Goal: Transaction & Acquisition: Book appointment/travel/reservation

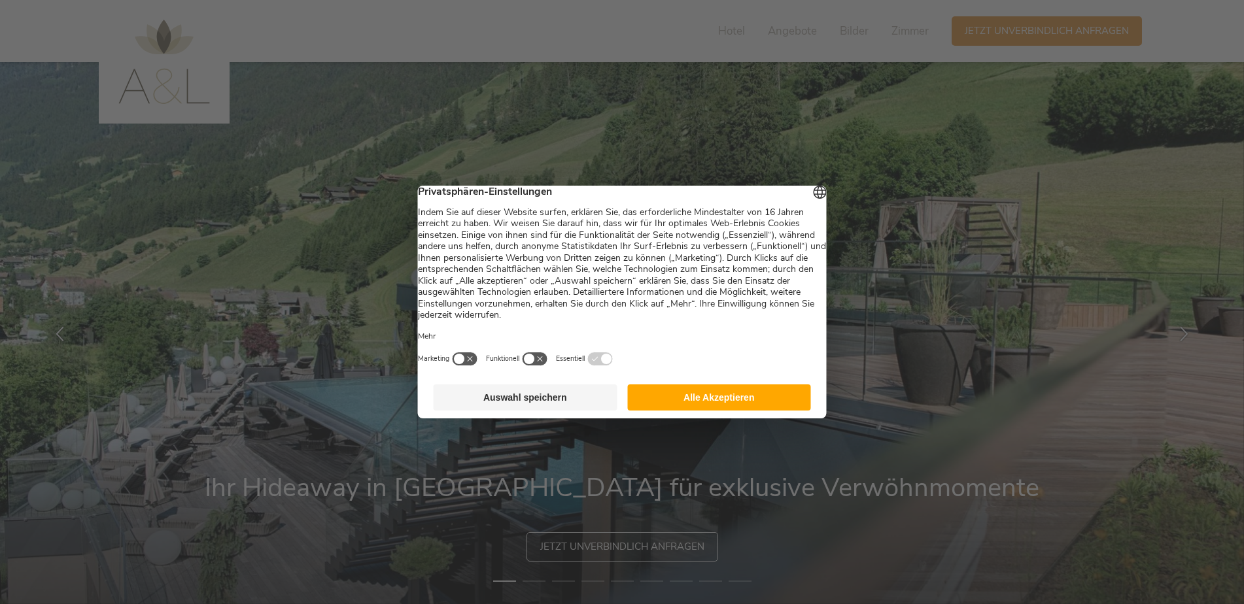
click at [705, 401] on button "Alle Akzeptieren" at bounding box center [719, 397] width 184 height 26
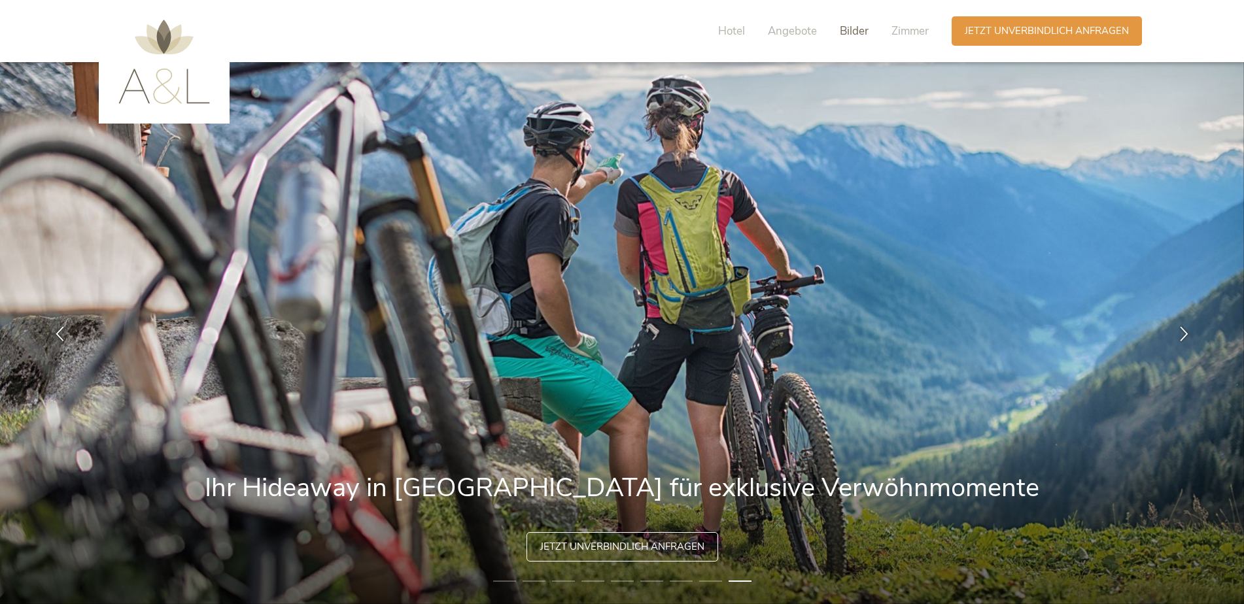
click at [862, 29] on span "Bilder" at bounding box center [854, 31] width 29 height 15
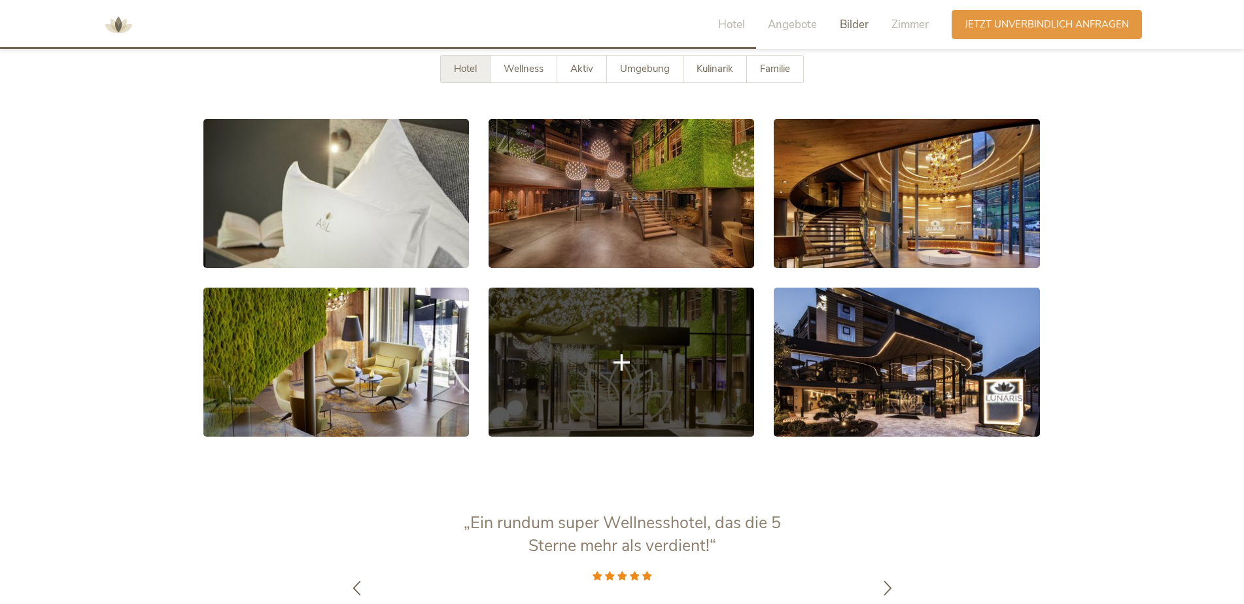
scroll to position [2374, 0]
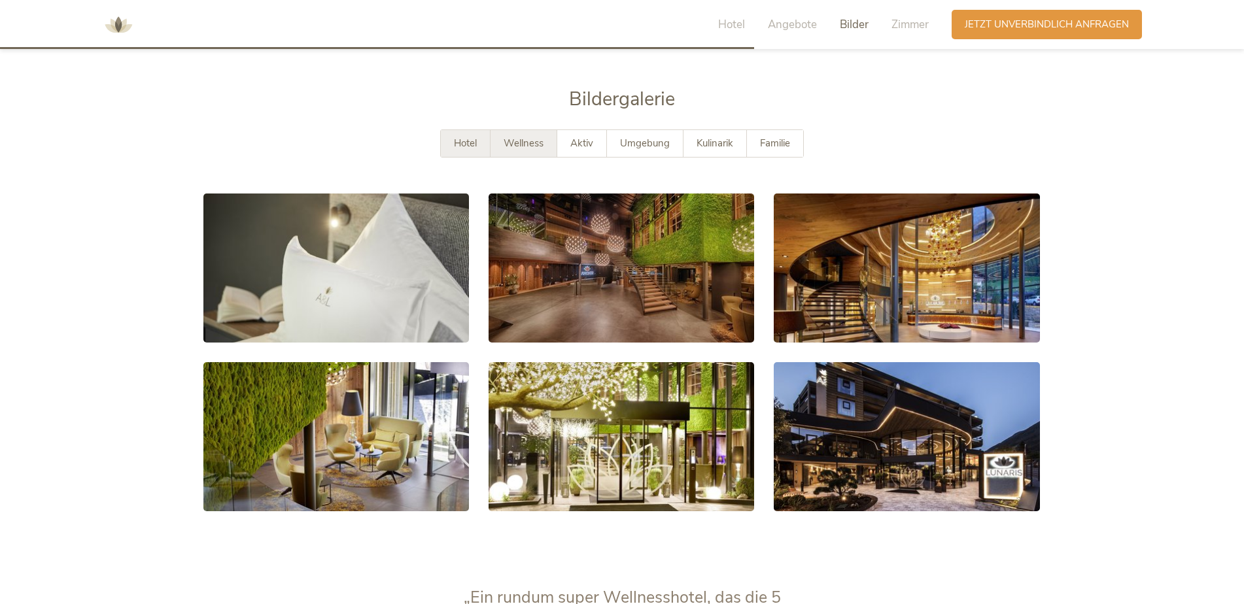
click at [542, 137] on span "Wellness" at bounding box center [523, 143] width 40 height 13
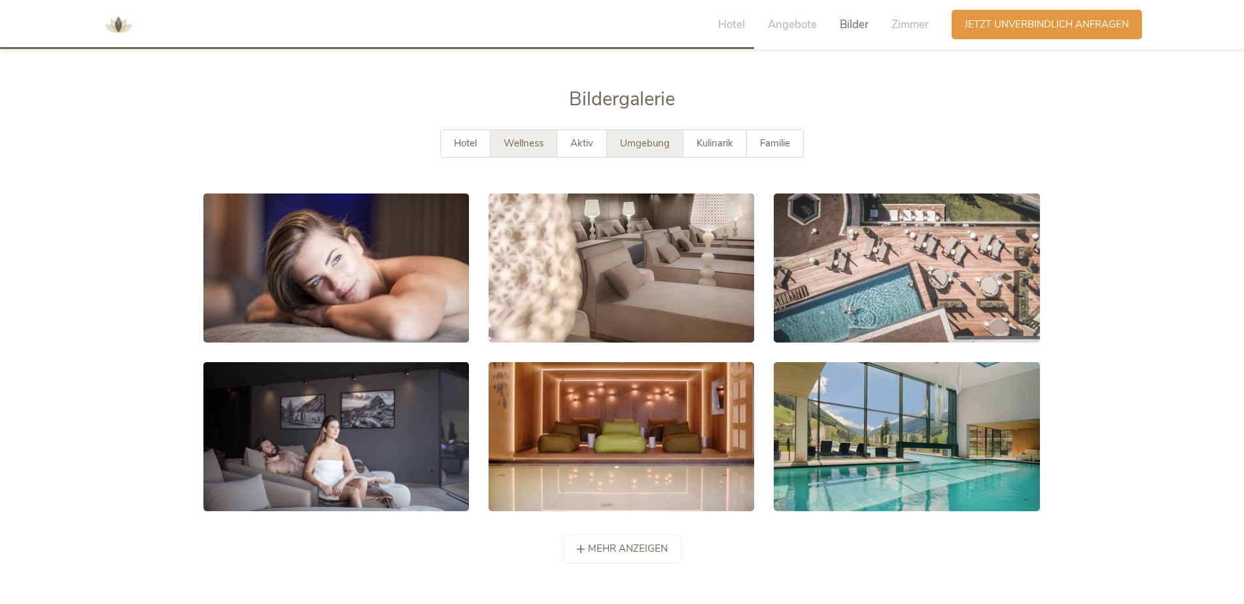
click at [634, 137] on span "Umgebung" at bounding box center [645, 143] width 50 height 13
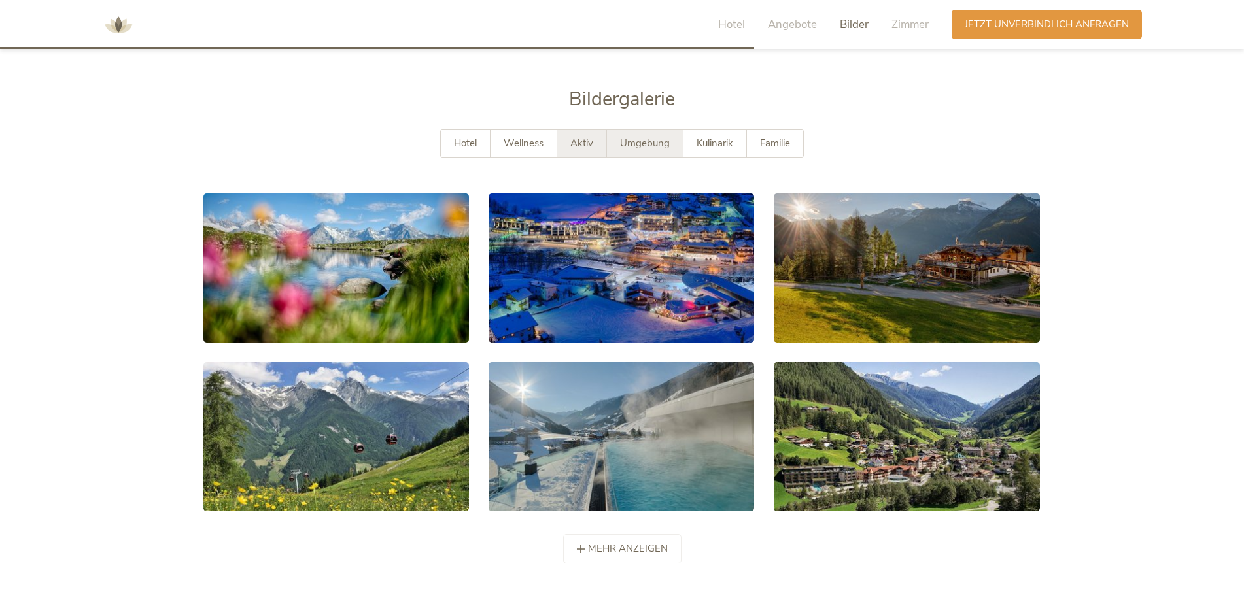
click at [588, 137] on span "Aktiv" at bounding box center [581, 143] width 23 height 13
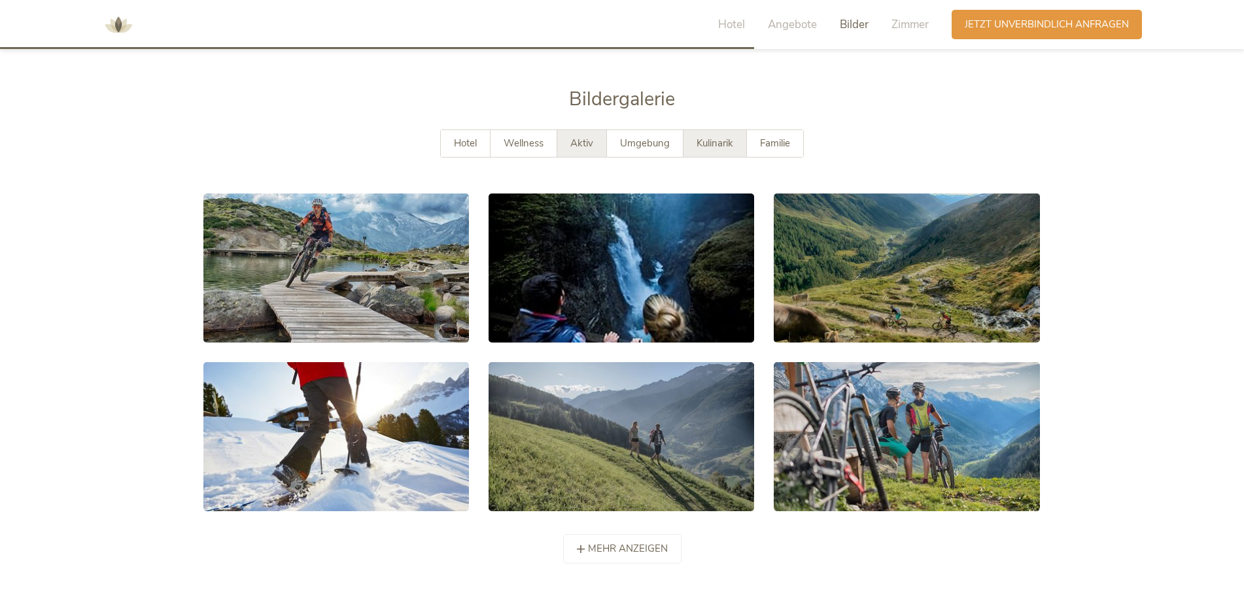
click at [738, 130] on div "Kulinarik" at bounding box center [714, 143] width 63 height 27
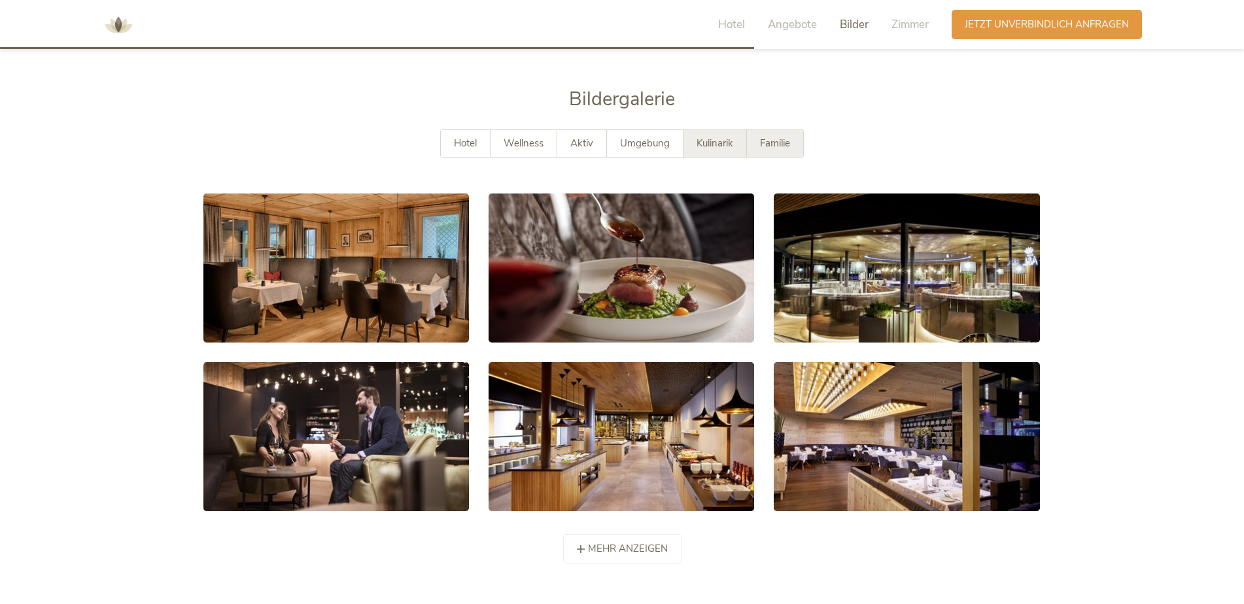
click at [766, 130] on div "Familie" at bounding box center [775, 143] width 56 height 27
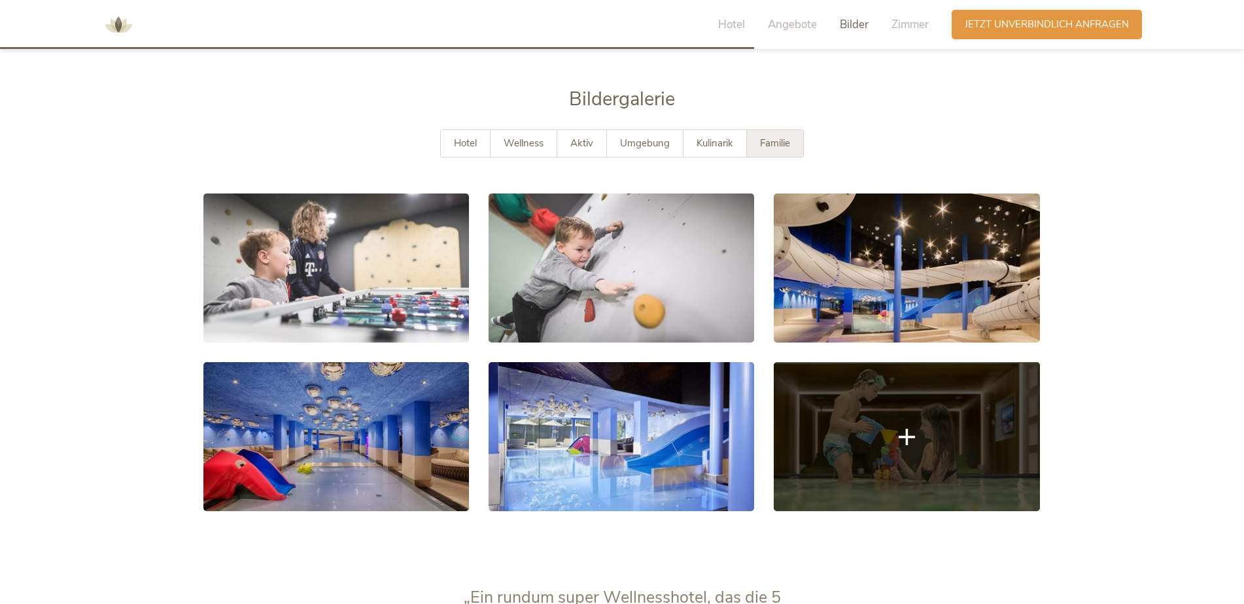
click at [905, 402] on link at bounding box center [906, 436] width 265 height 149
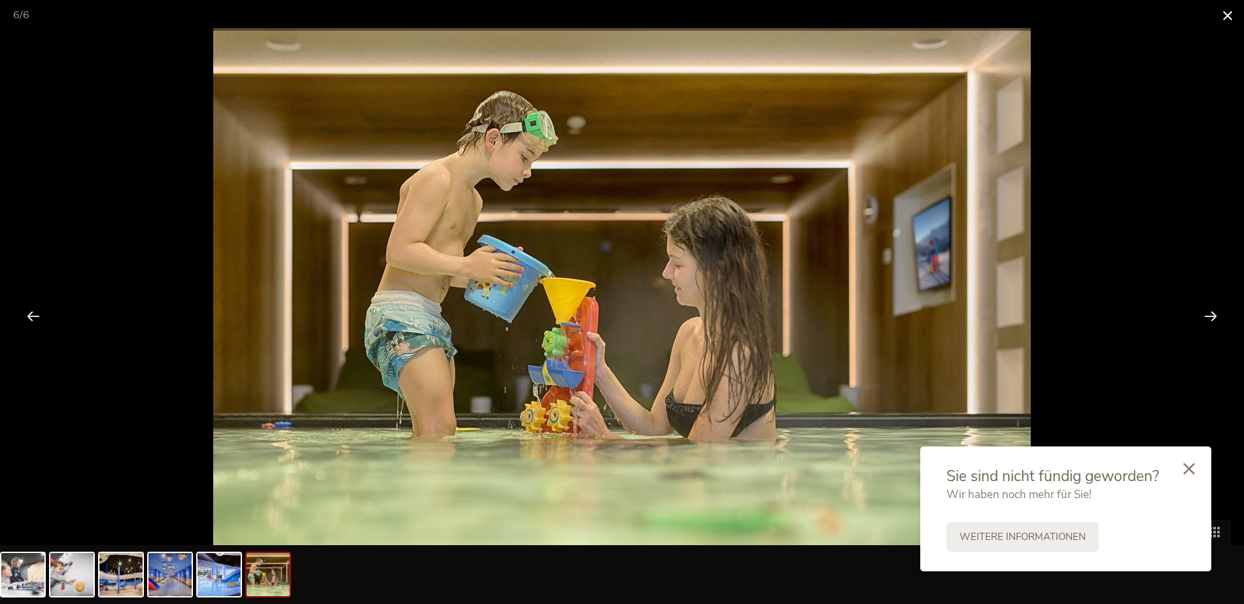
click at [1228, 21] on span at bounding box center [1227, 15] width 33 height 31
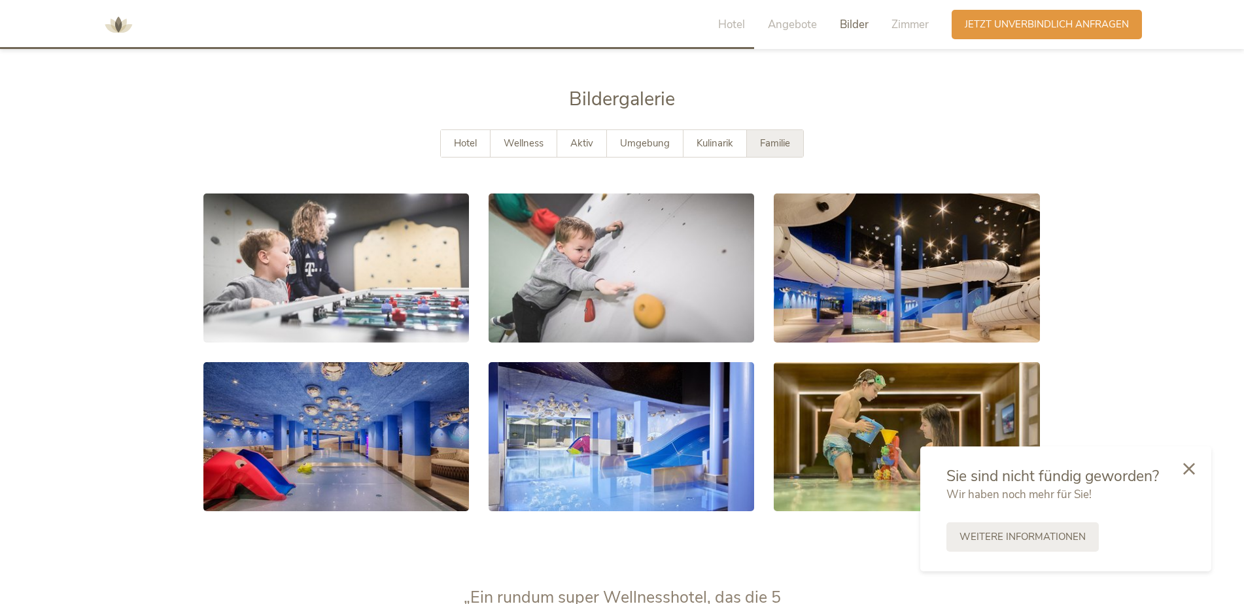
click at [885, 18] on div "Hotel Angebote Bilder Zimmer" at bounding box center [827, 24] width 250 height 29
click at [899, 22] on span "Zimmer" at bounding box center [909, 24] width 37 height 15
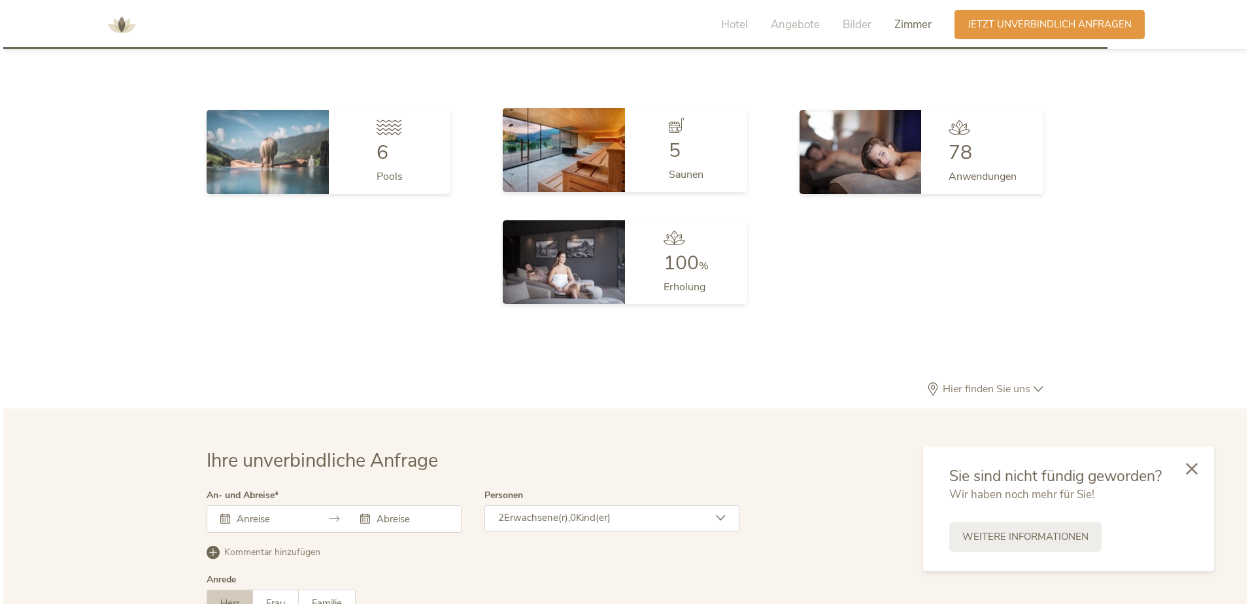
scroll to position [3156, 0]
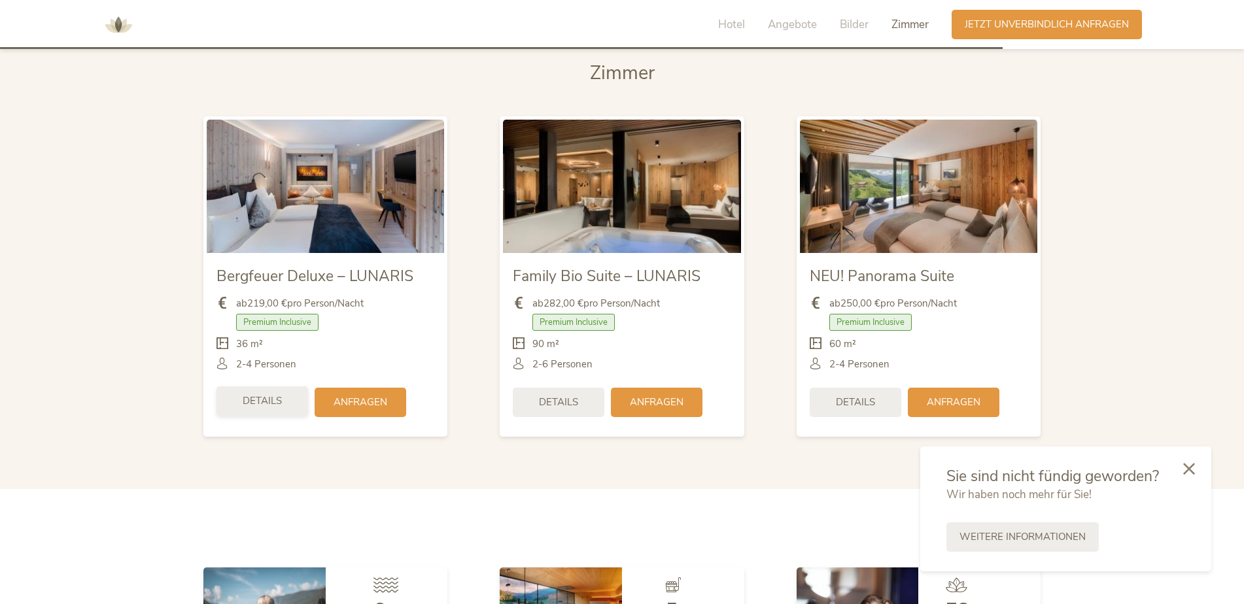
click at [271, 388] on div "Details" at bounding box center [262, 400] width 92 height 29
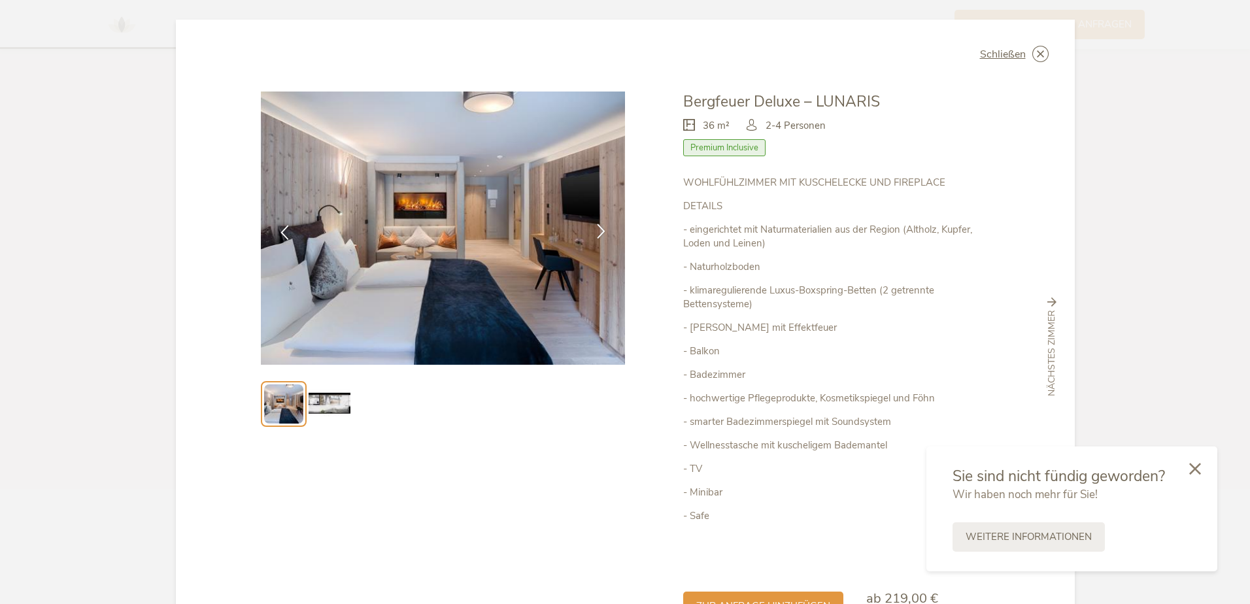
click at [600, 230] on icon at bounding box center [601, 231] width 15 height 15
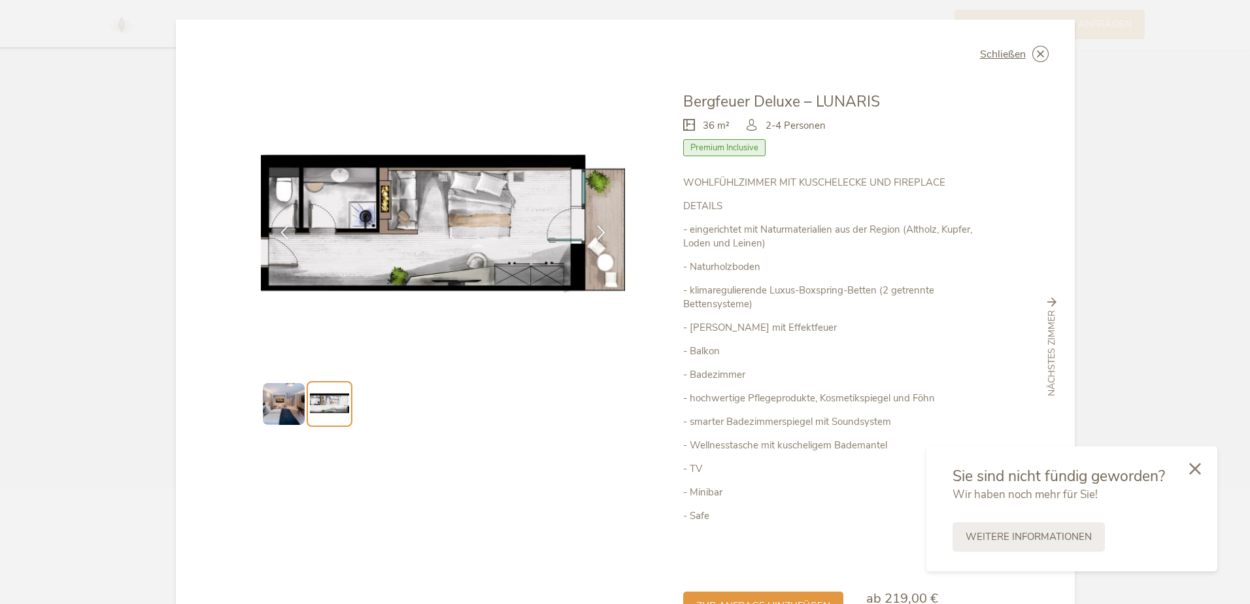
click at [927, 243] on p "- eingerichtet mit Naturmaterialien aus der Region (Altholz, Kupfer, Loden und …" at bounding box center [836, 236] width 306 height 27
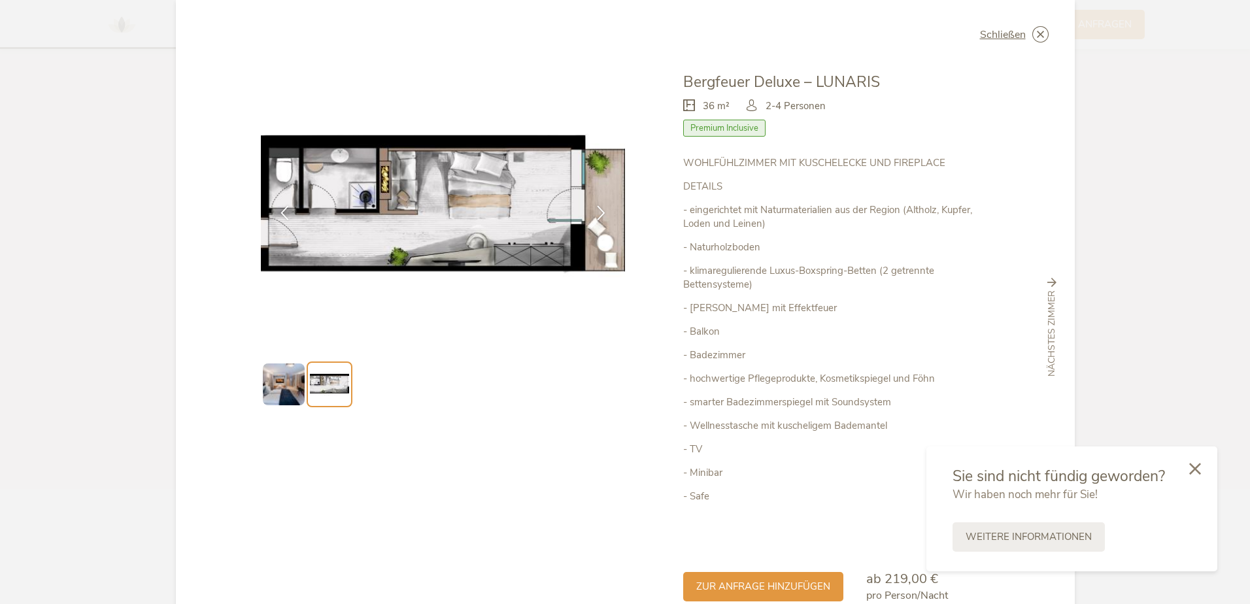
scroll to position [0, 0]
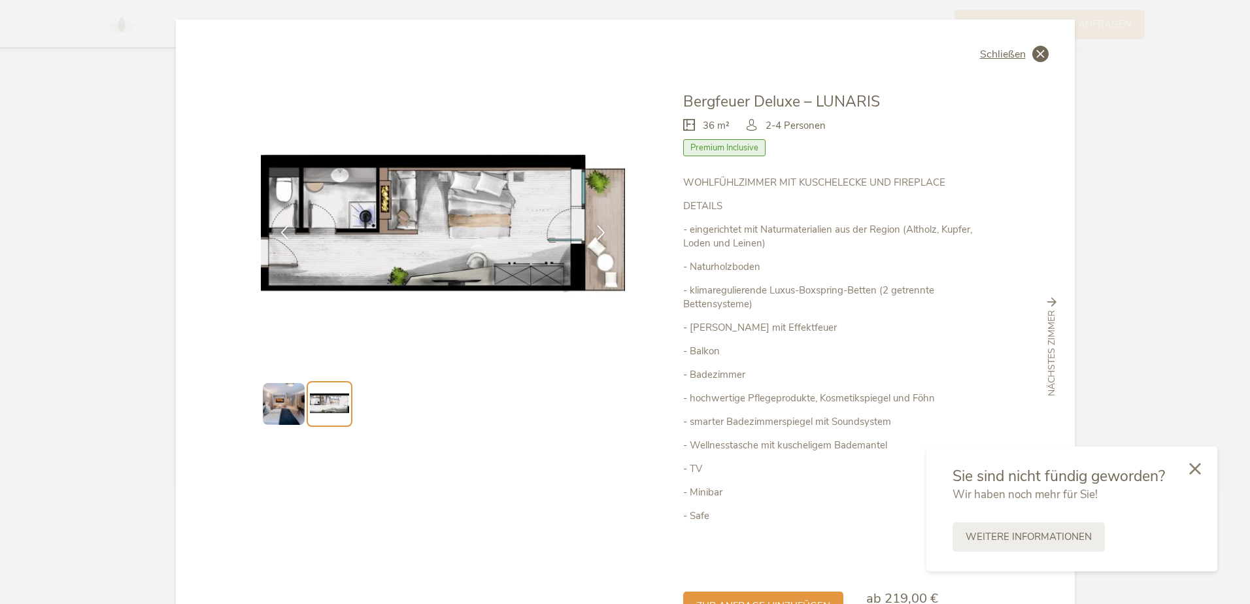
click at [1032, 54] on icon at bounding box center [1040, 54] width 16 height 16
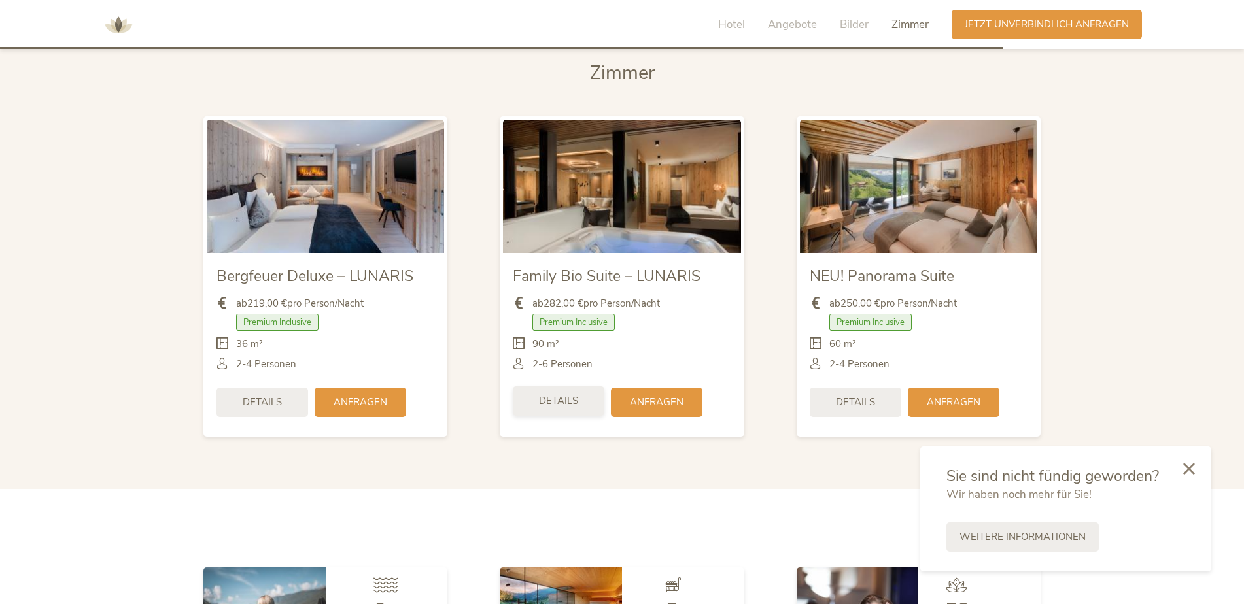
click at [553, 394] on span "Details" at bounding box center [558, 401] width 39 height 14
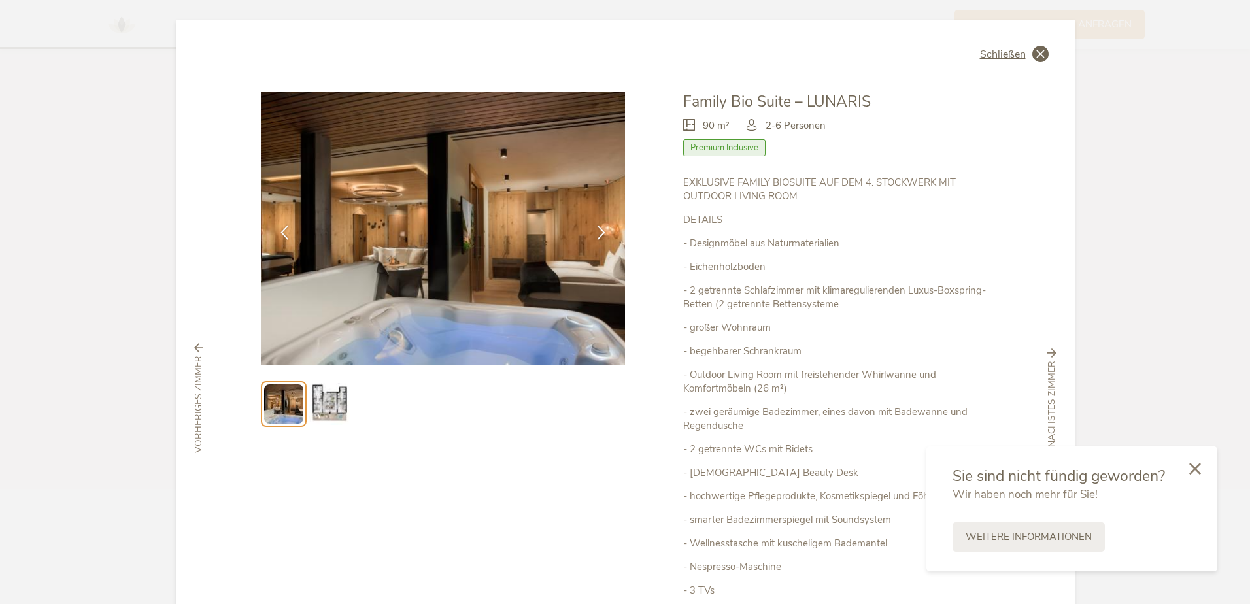
click at [1032, 57] on icon at bounding box center [1040, 54] width 16 height 16
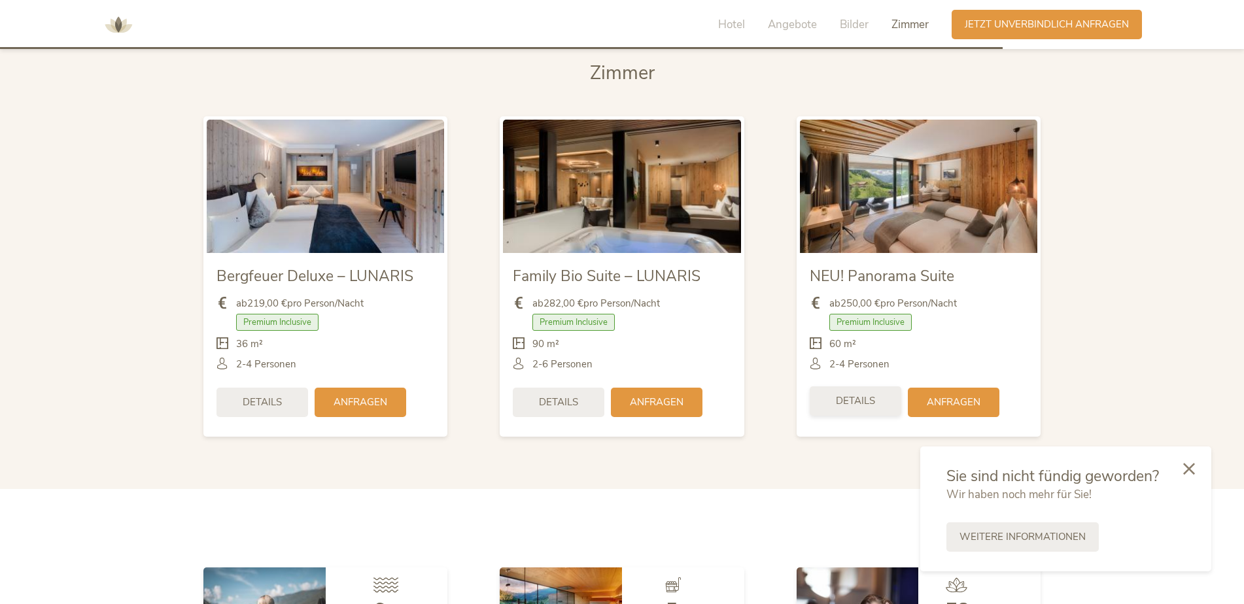
click at [845, 394] on span "Details" at bounding box center [855, 401] width 39 height 14
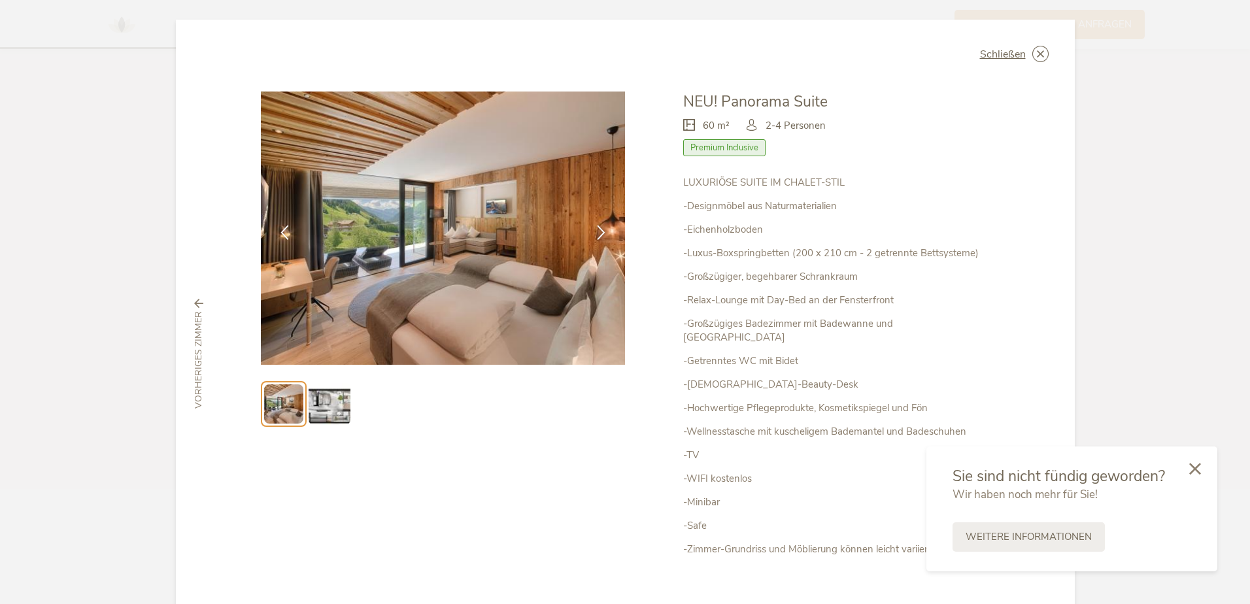
click at [322, 407] on img at bounding box center [330, 404] width 42 height 42
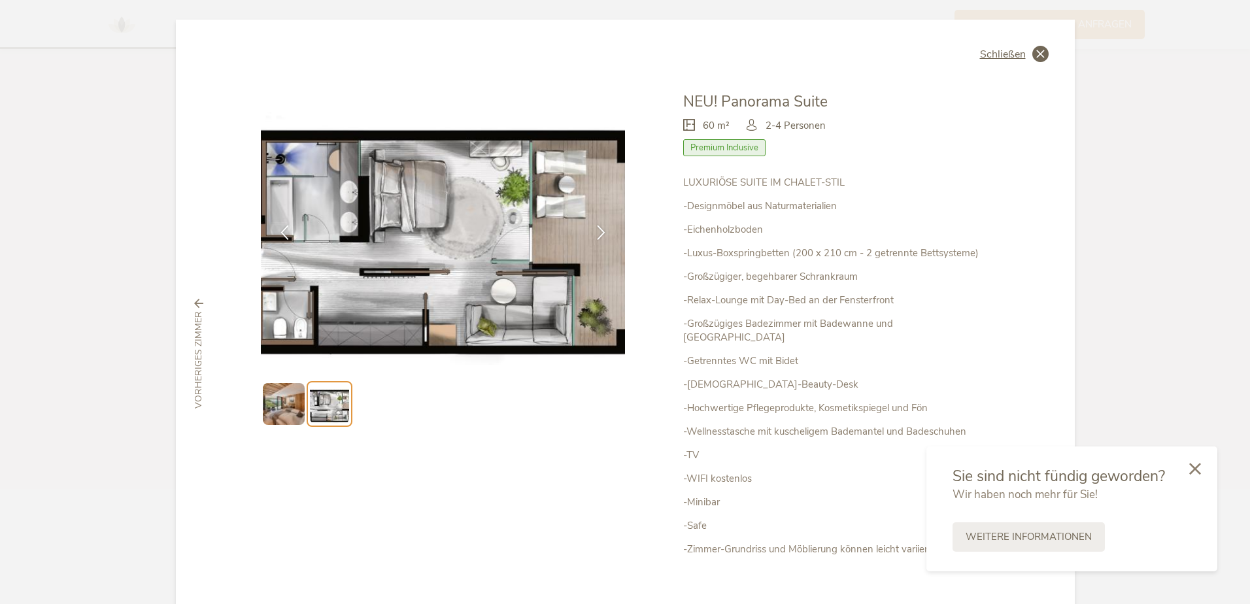
click at [1022, 50] on span "Schließen" at bounding box center [1003, 54] width 46 height 10
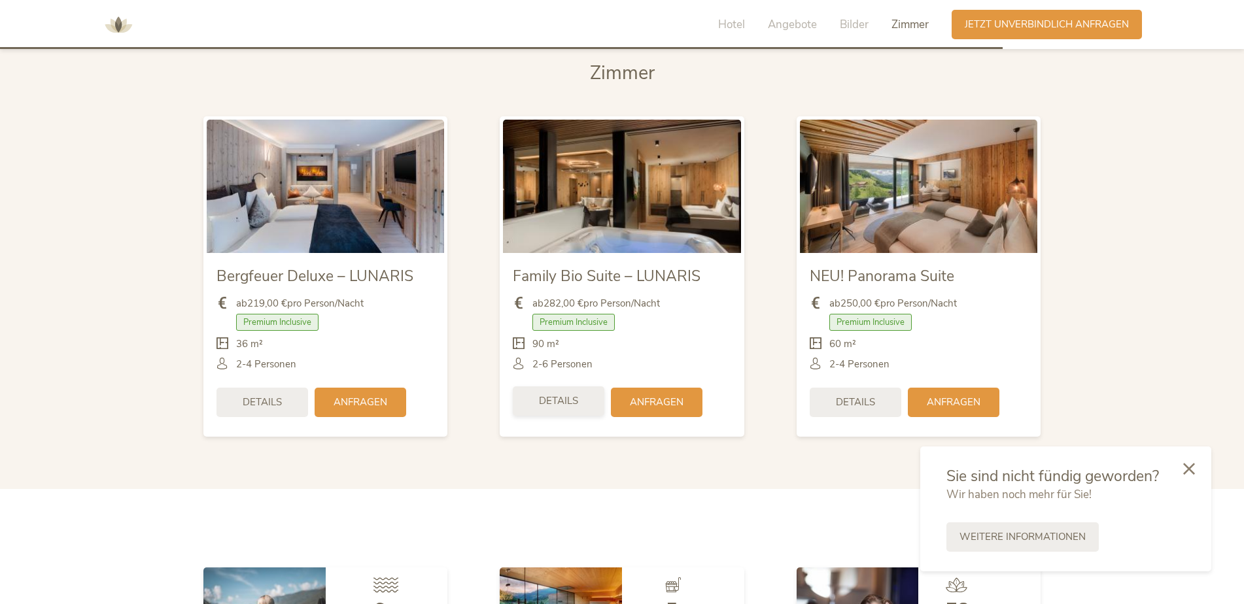
click at [558, 394] on span "Details" at bounding box center [558, 401] width 39 height 14
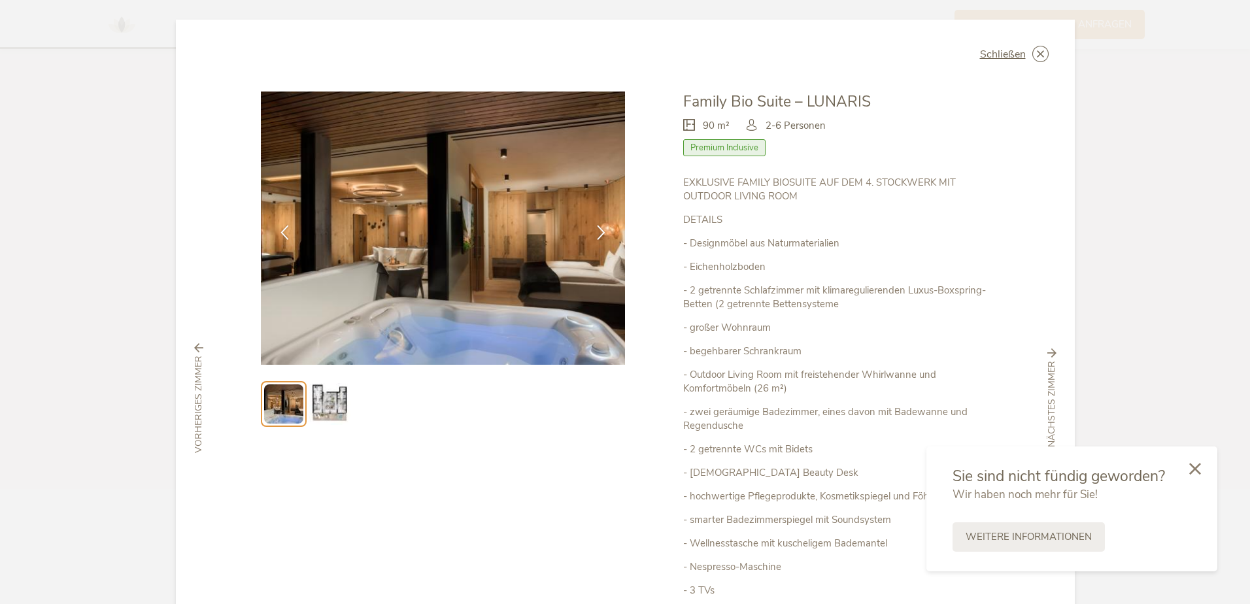
click at [332, 415] on img at bounding box center [330, 404] width 42 height 42
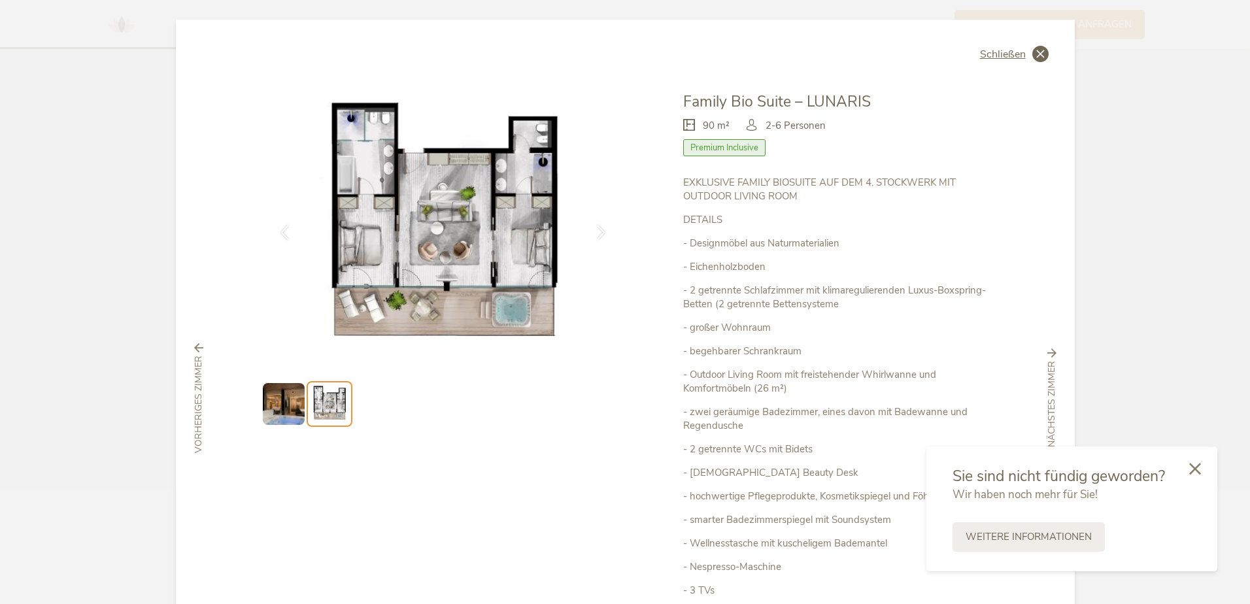
click at [1021, 54] on span "Schließen" at bounding box center [1003, 54] width 46 height 10
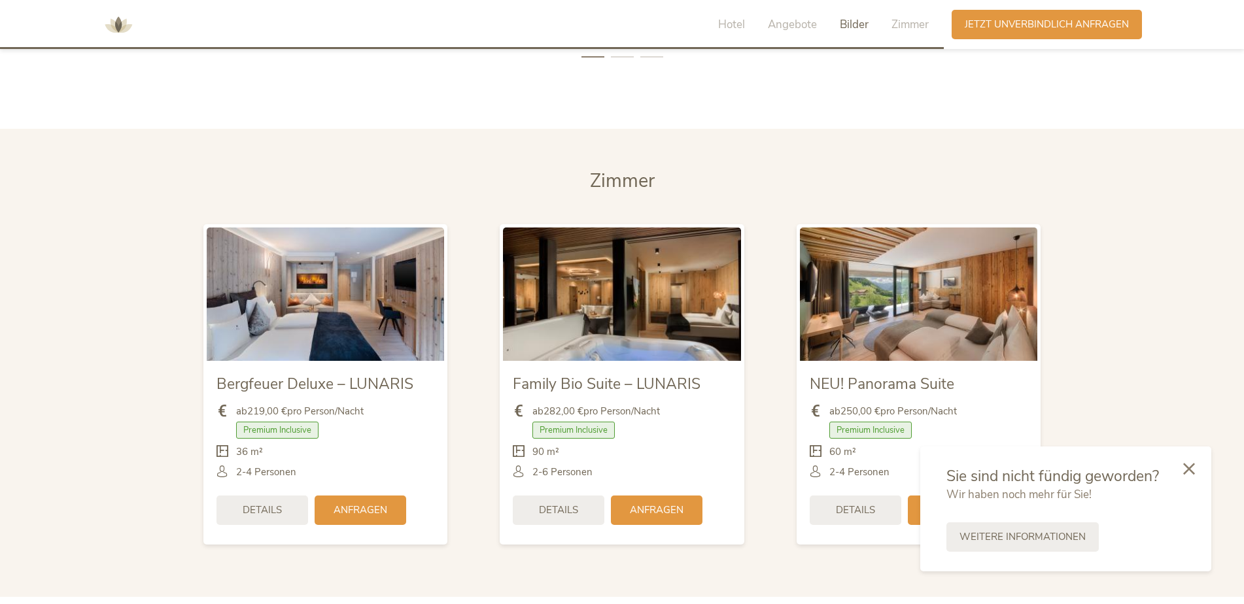
scroll to position [3286, 0]
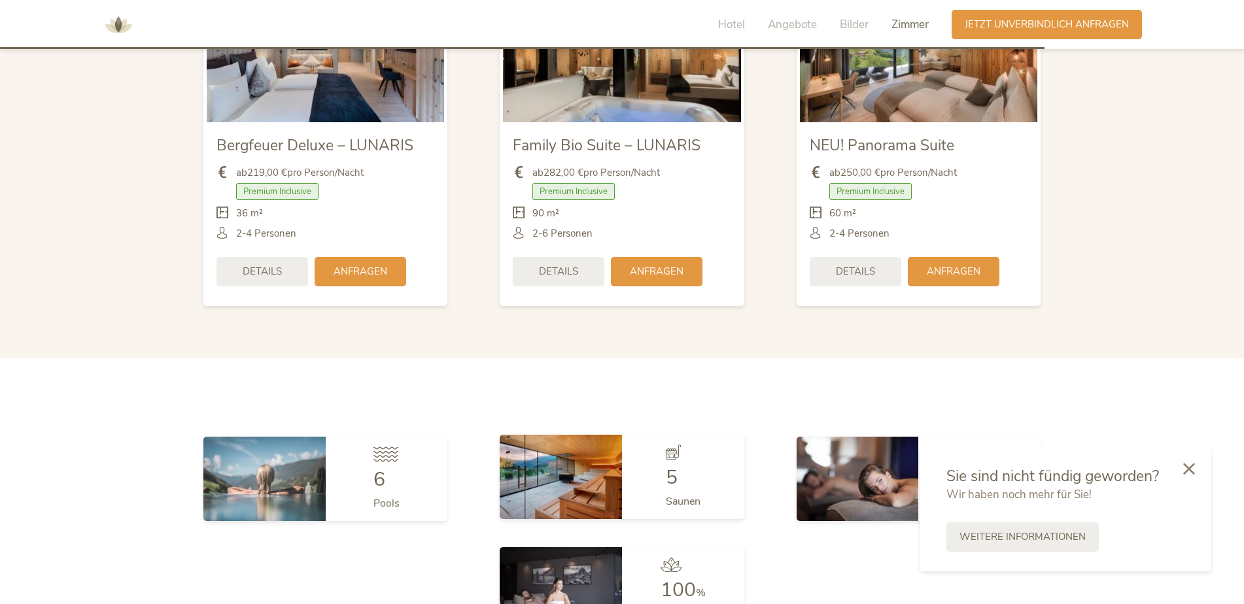
click at [590, 445] on img at bounding box center [561, 477] width 122 height 84
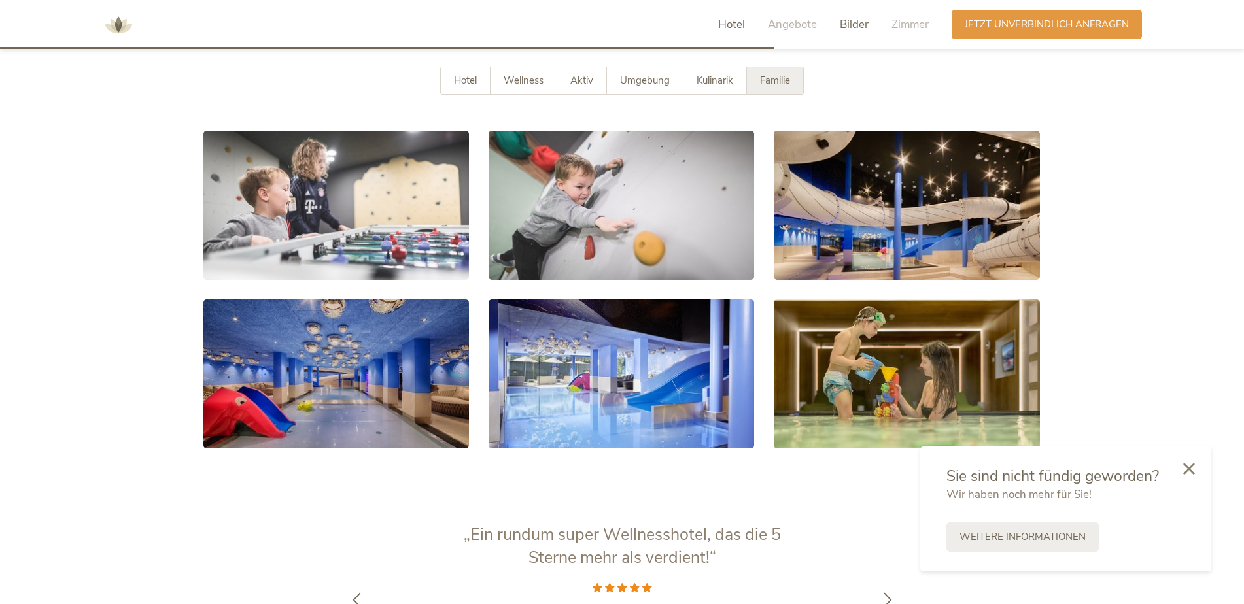
click at [721, 24] on span "Hotel" at bounding box center [731, 24] width 27 height 15
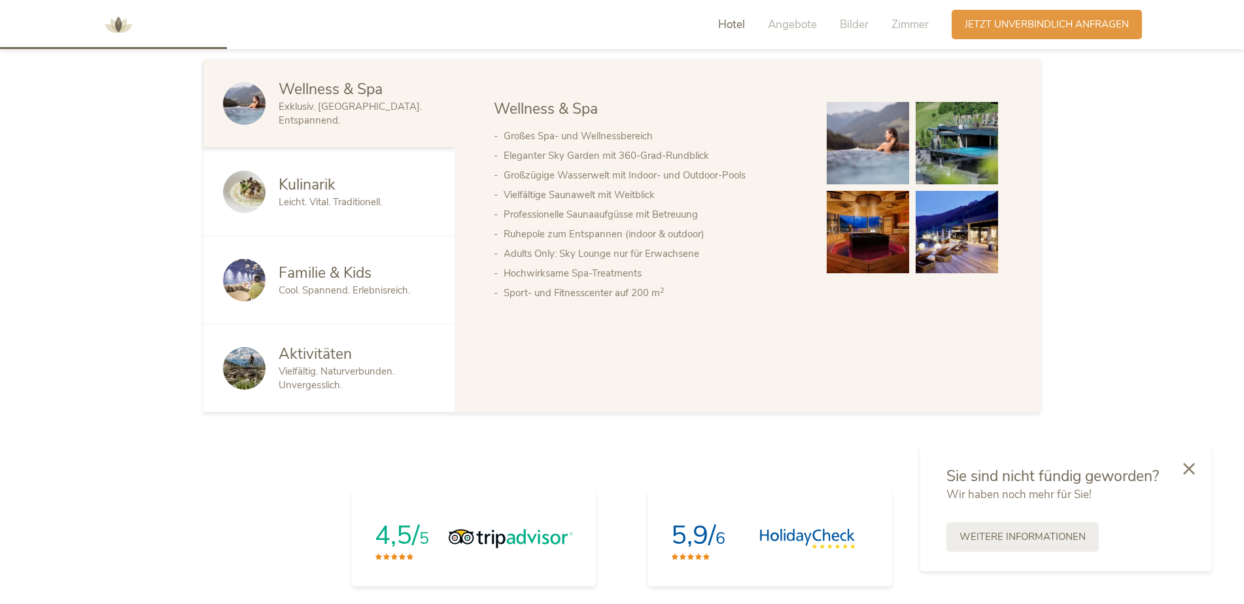
scroll to position [649, 0]
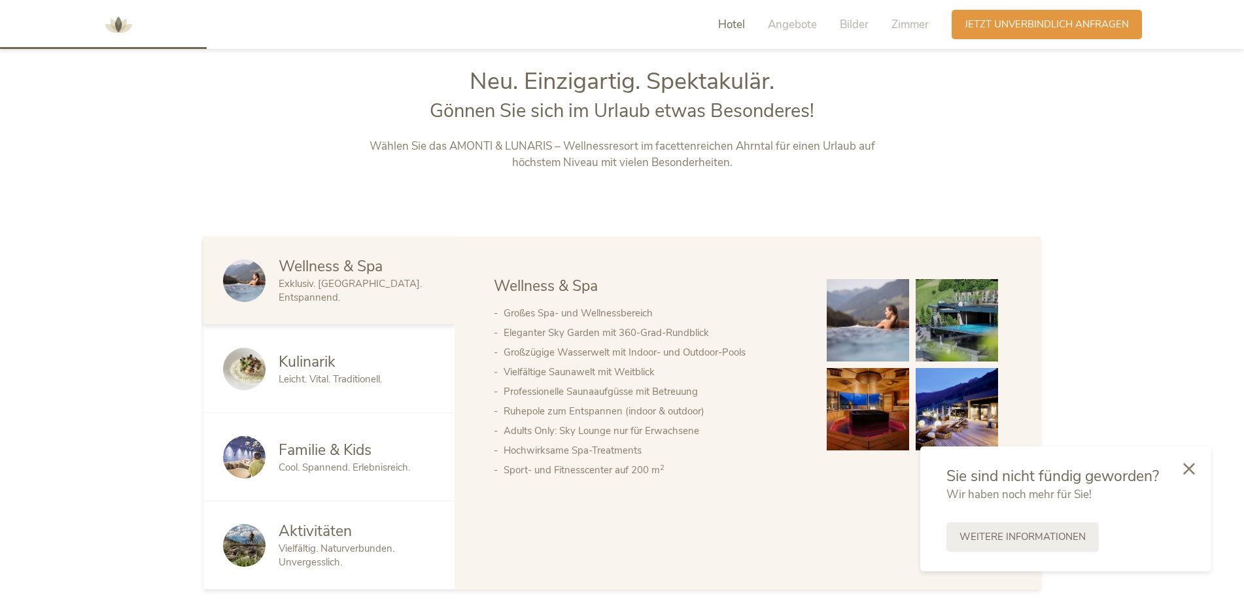
click at [354, 383] on span "Leicht. Vital. Traditionell." at bounding box center [330, 379] width 103 height 13
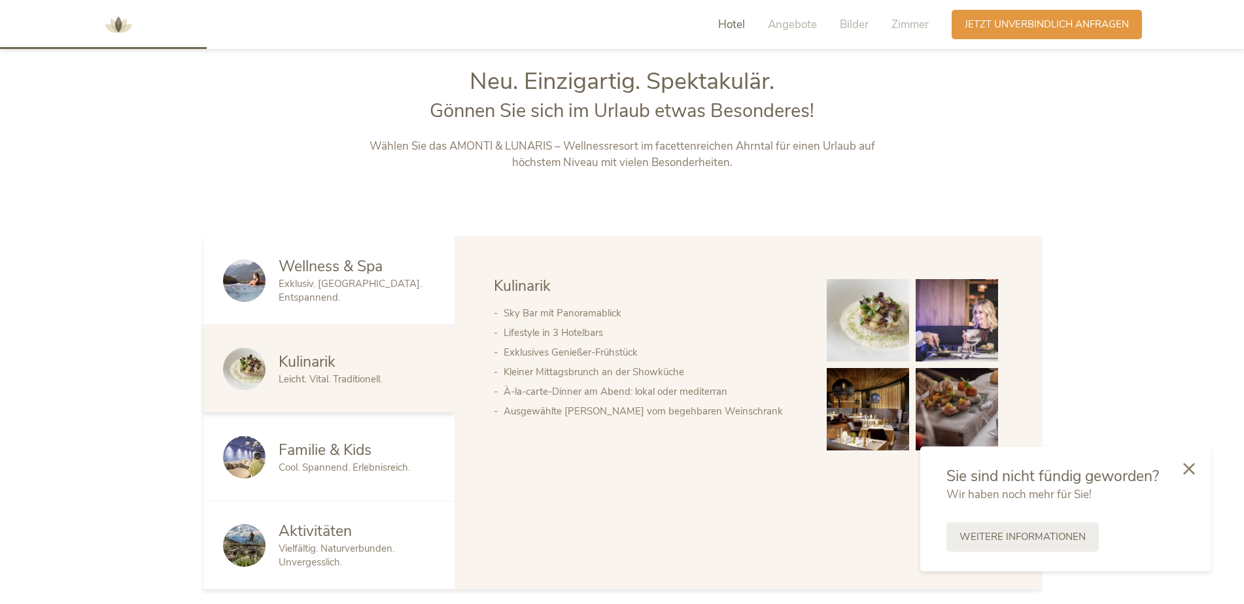
click at [356, 275] on span "Wellness & Spa" at bounding box center [331, 266] width 104 height 20
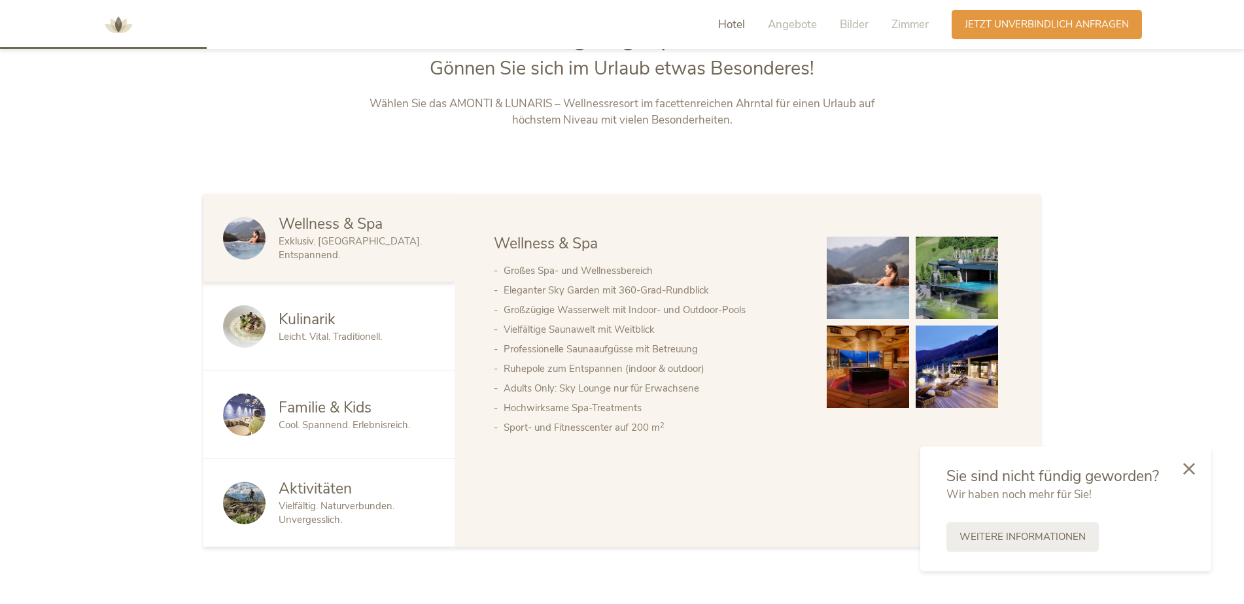
scroll to position [715, 0]
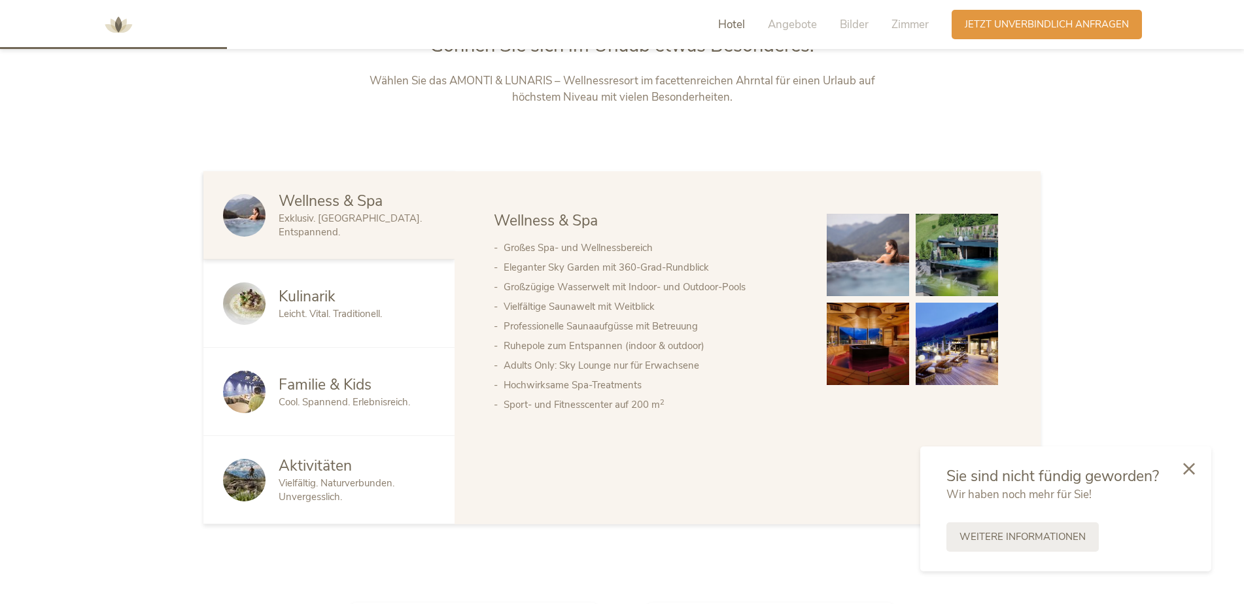
click at [435, 286] on div "Kulinarik Leicht. Vital. Traditionell." at bounding box center [328, 304] width 251 height 88
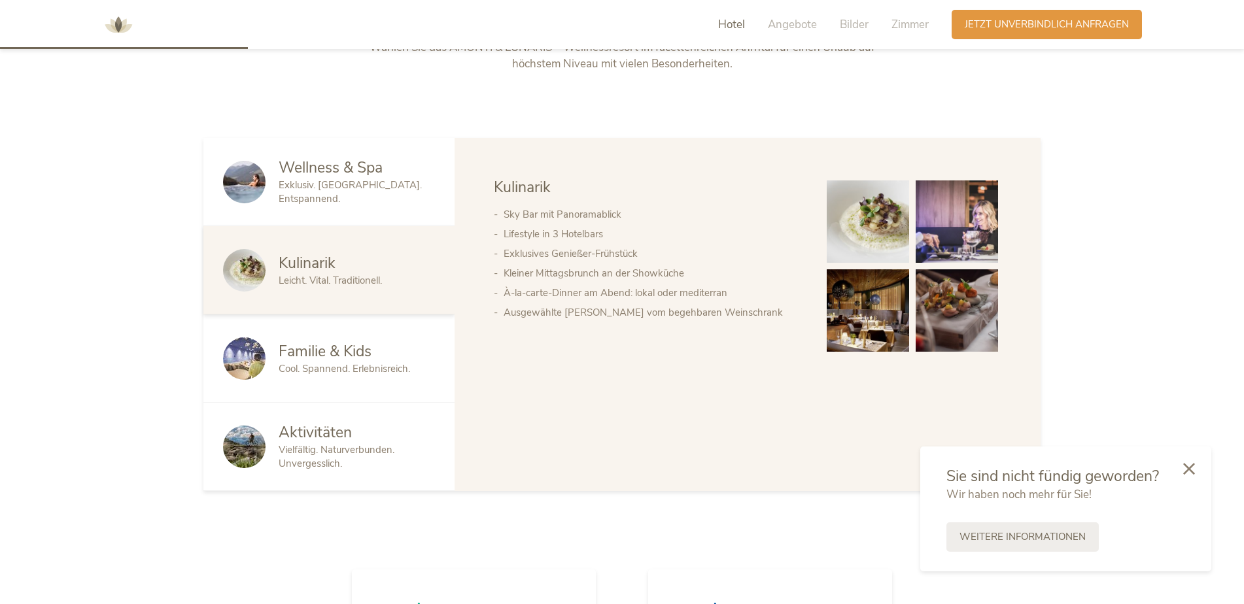
scroll to position [780, 0]
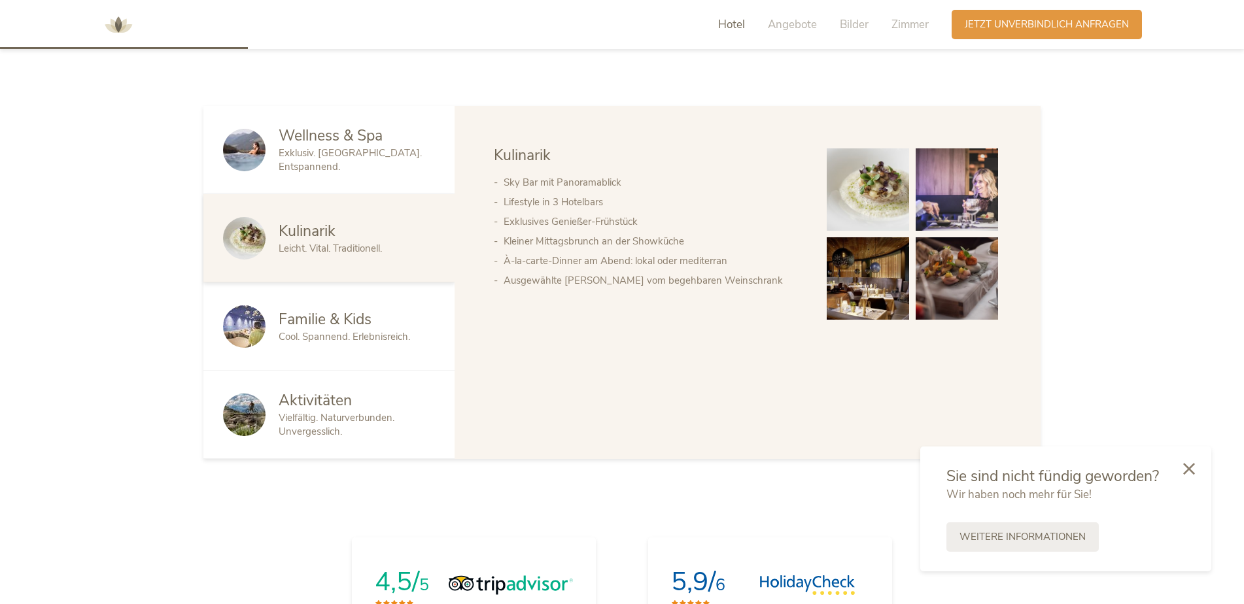
click at [309, 327] on span "Familie & Kids" at bounding box center [325, 319] width 93 height 20
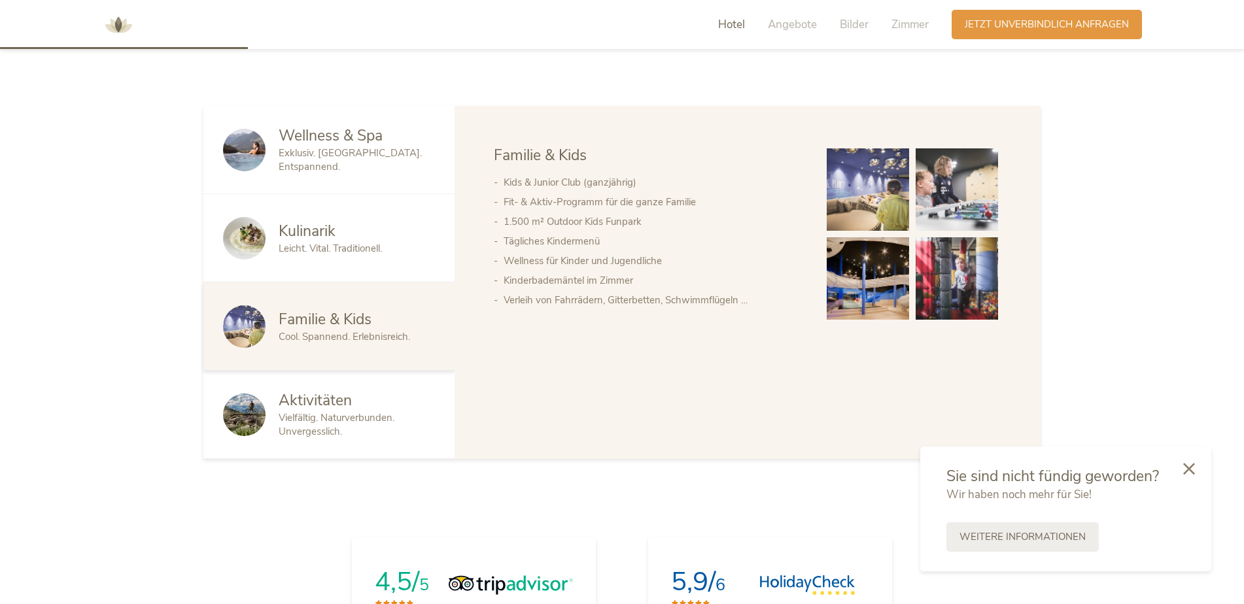
click at [369, 411] on span "Vielfältig. Naturverbunden. Unvergesslich." at bounding box center [337, 424] width 116 height 27
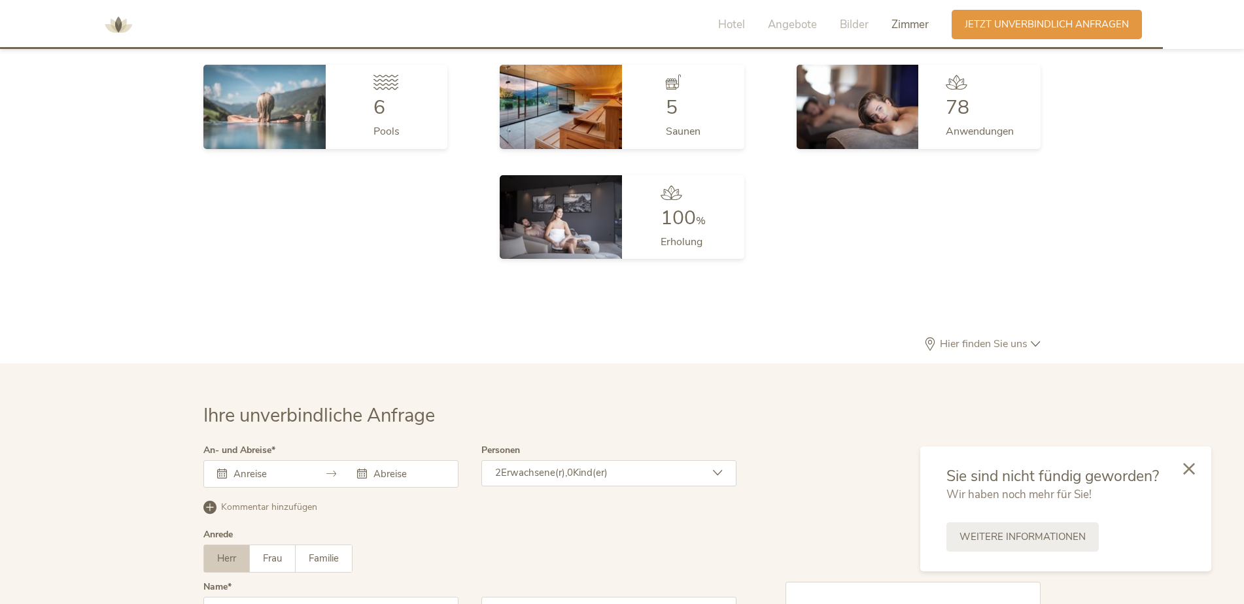
scroll to position [3914, 0]
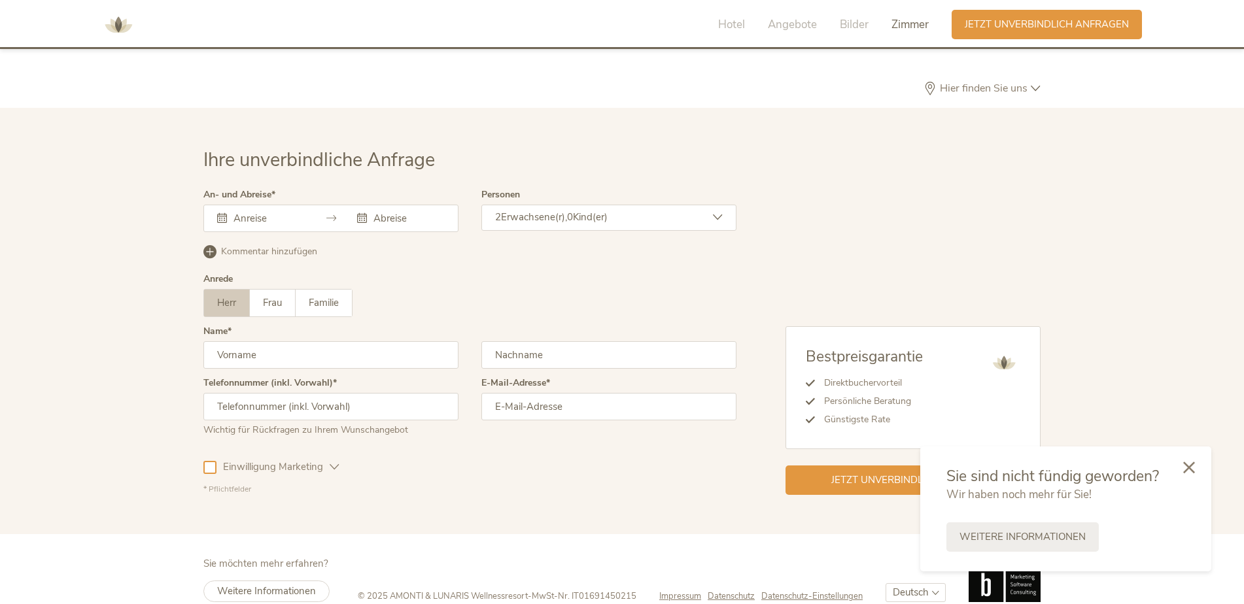
click at [1190, 466] on icon at bounding box center [1189, 468] width 12 height 12
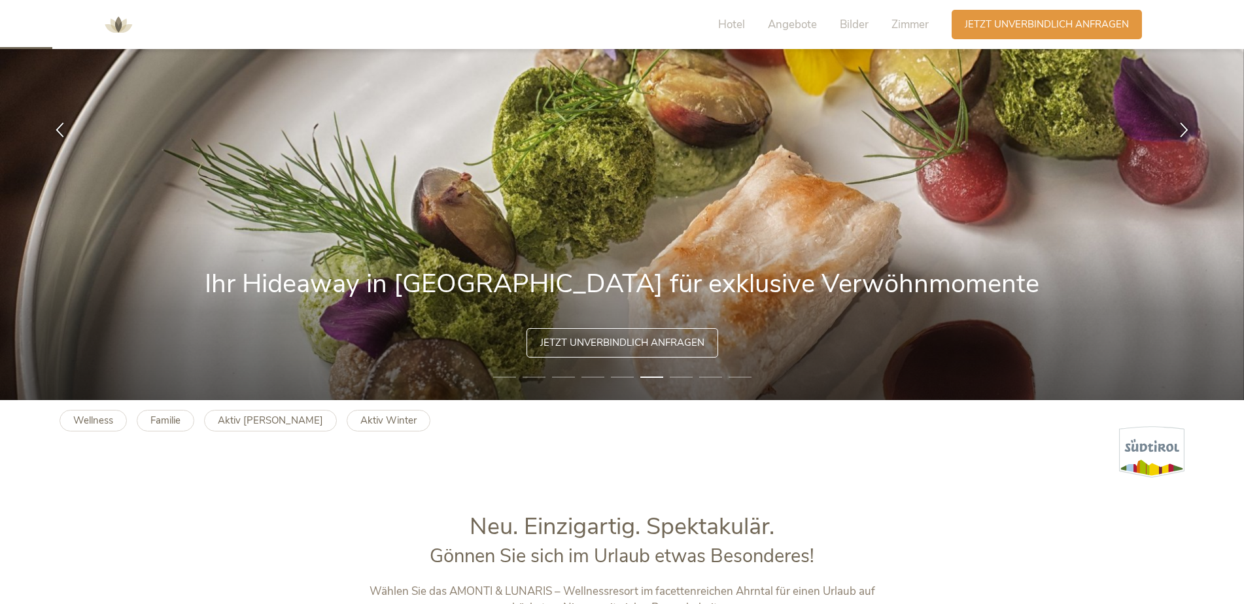
scroll to position [0, 0]
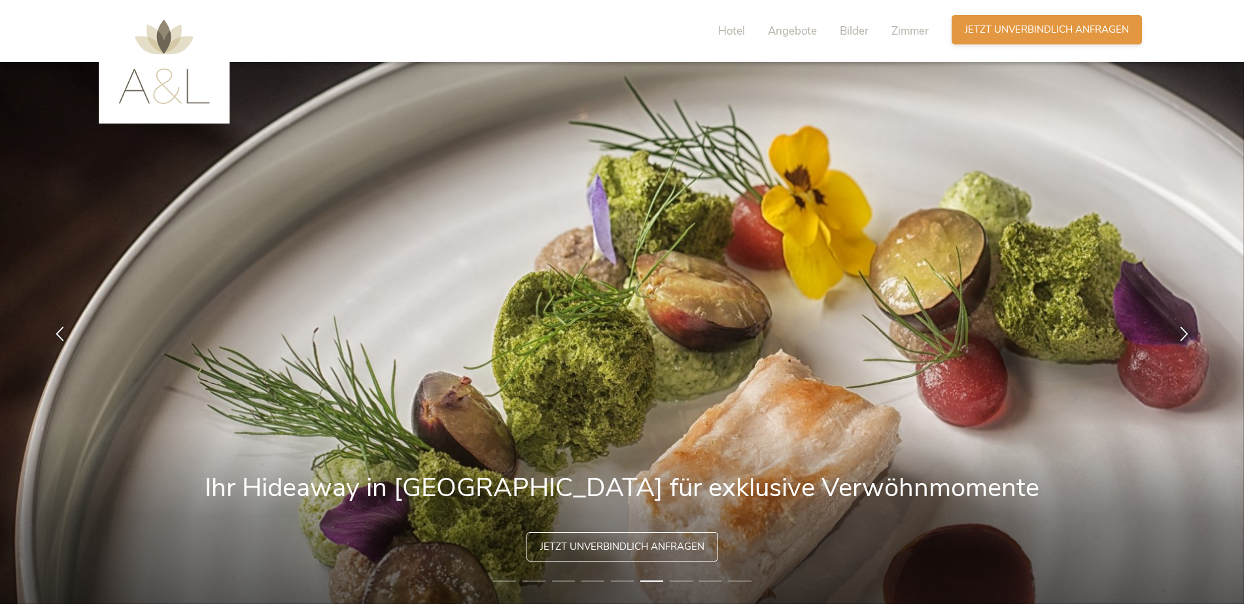
click at [1045, 42] on div "Anfragen Jetzt unverbindlich anfragen" at bounding box center [1046, 29] width 190 height 29
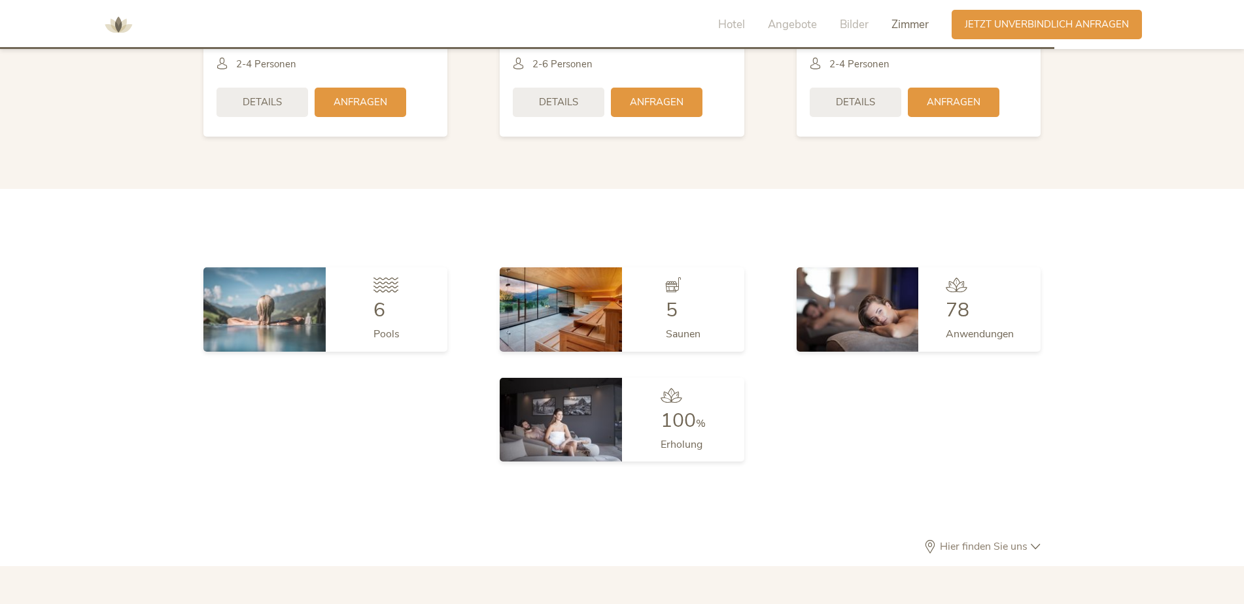
scroll to position [3456, 0]
click at [795, 27] on span "Angebote" at bounding box center [792, 24] width 49 height 15
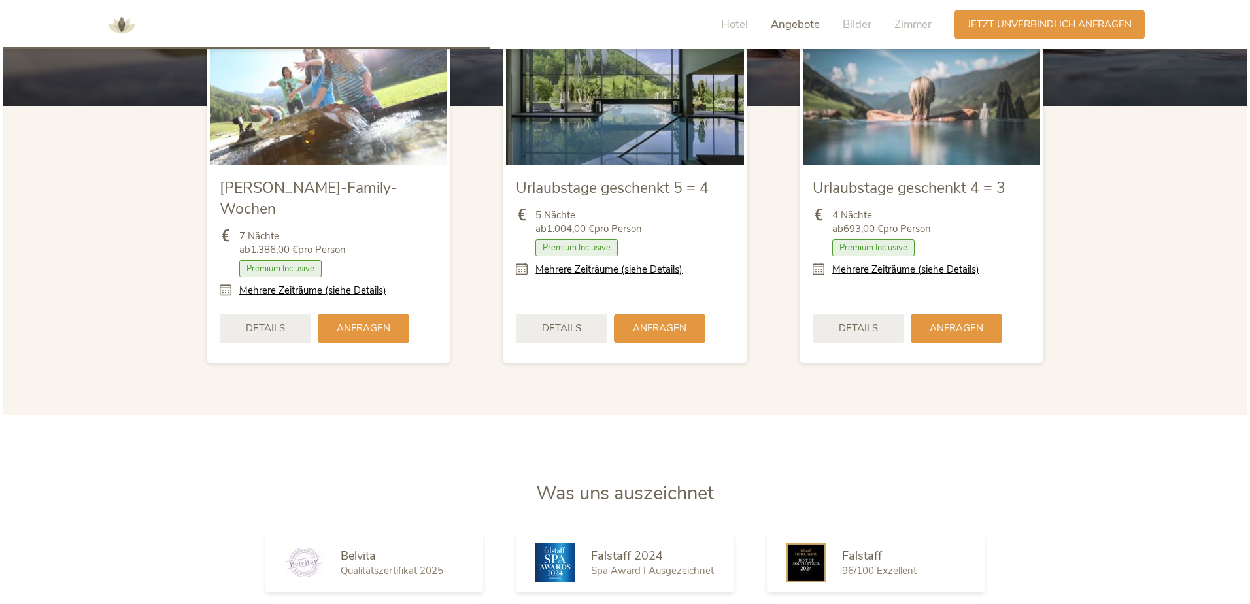
scroll to position [1426, 0]
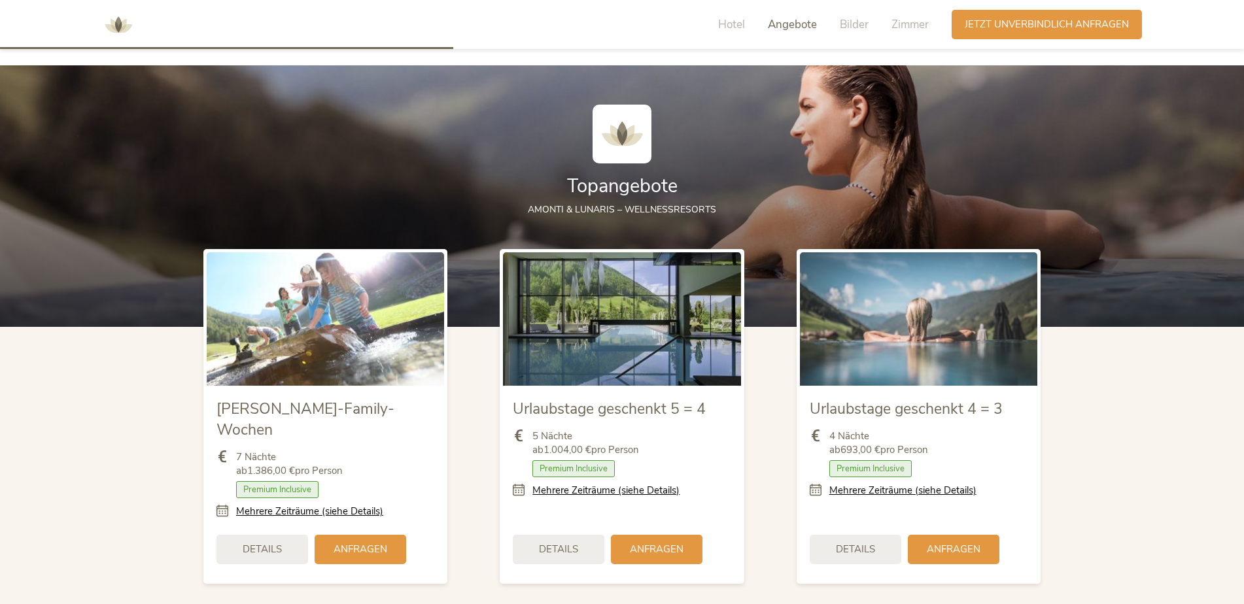
click at [1061, 428] on div "Urlaubstage geschenkt 4 = 3 4 Nächte ab 693,00 € pro Person Zimmer mit Frühstüc…" at bounding box center [918, 417] width 296 height 362
click at [870, 541] on span "Details" at bounding box center [855, 548] width 39 height 14
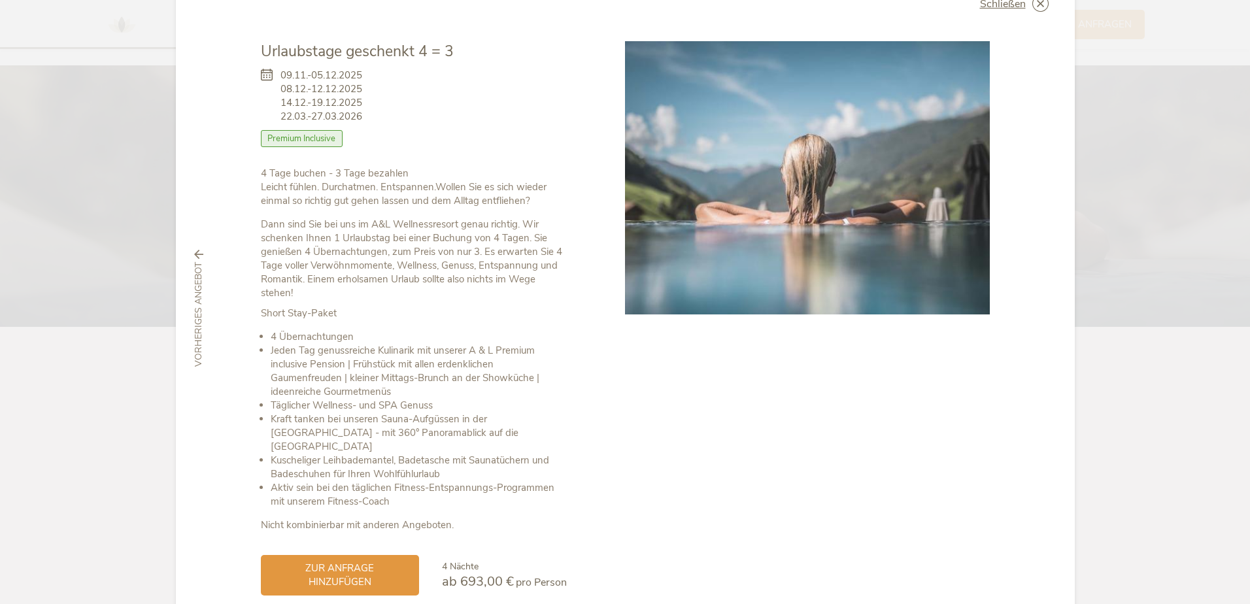
scroll to position [0, 0]
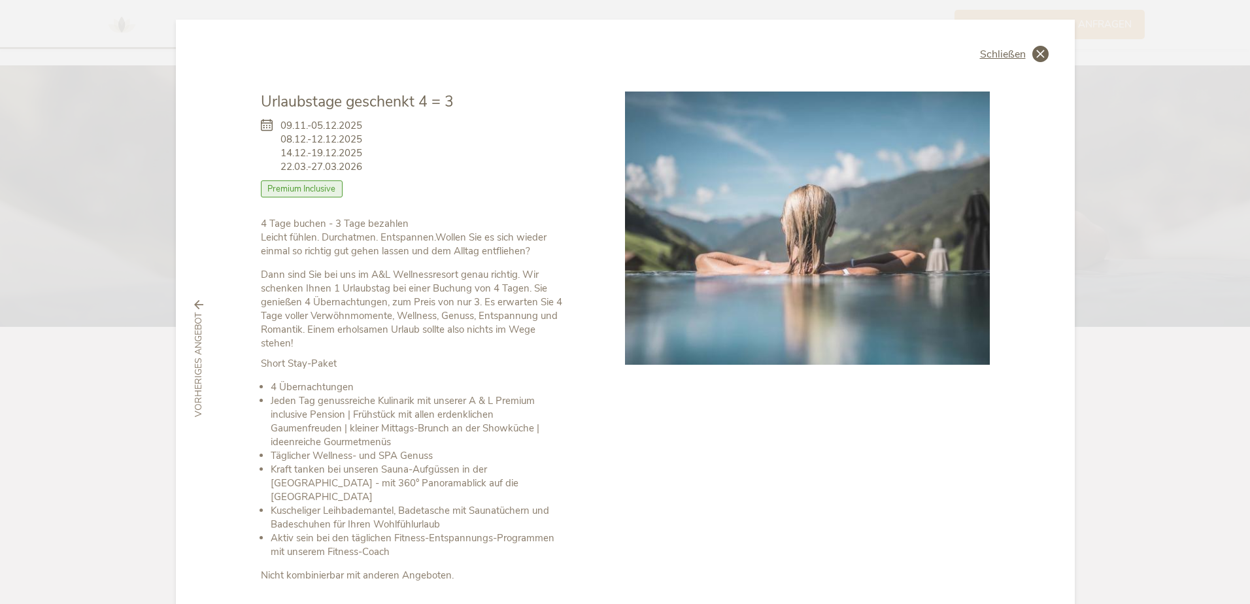
click at [994, 49] on span "Schließen" at bounding box center [1003, 54] width 46 height 10
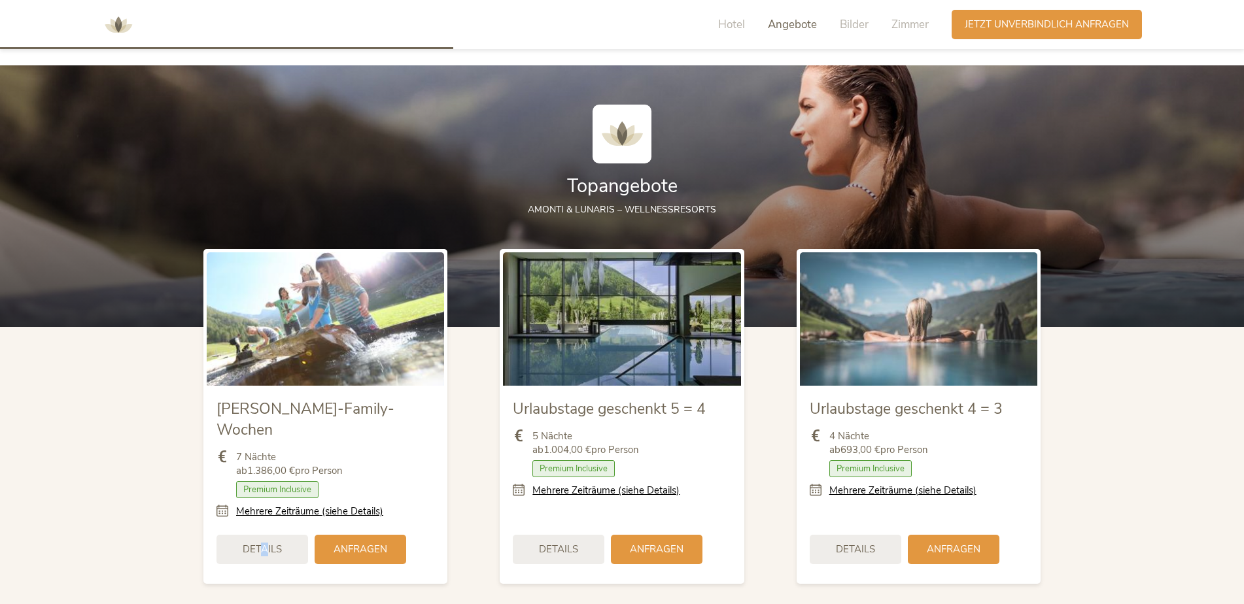
click at [265, 543] on span "Details" at bounding box center [262, 550] width 39 height 14
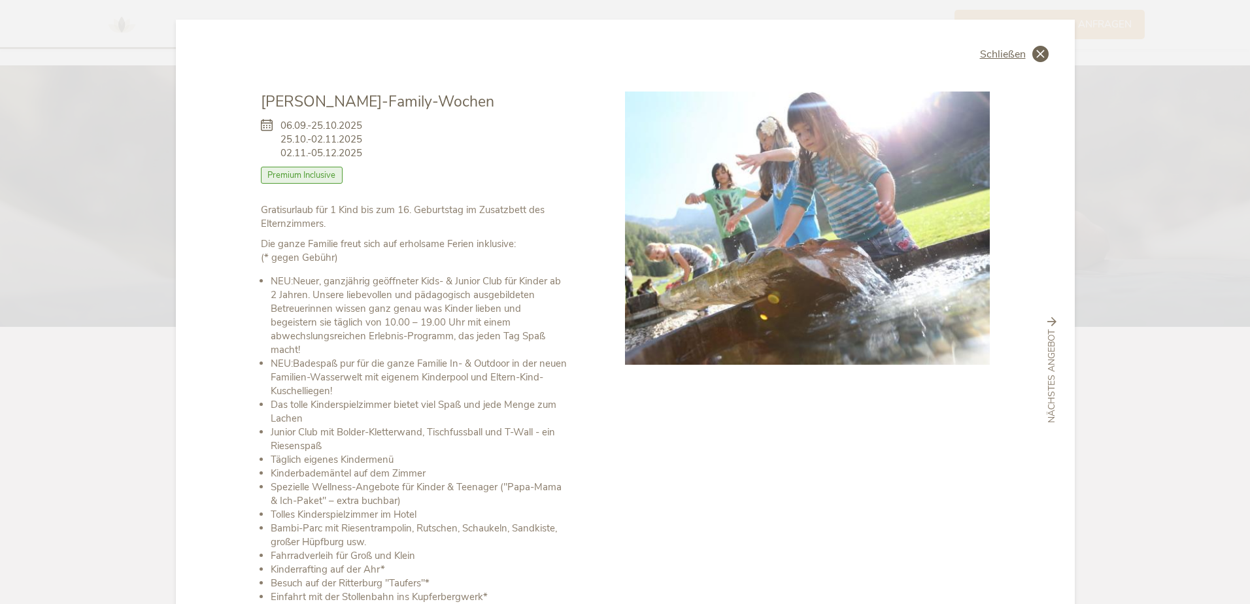
click at [1032, 54] on icon at bounding box center [1040, 54] width 16 height 16
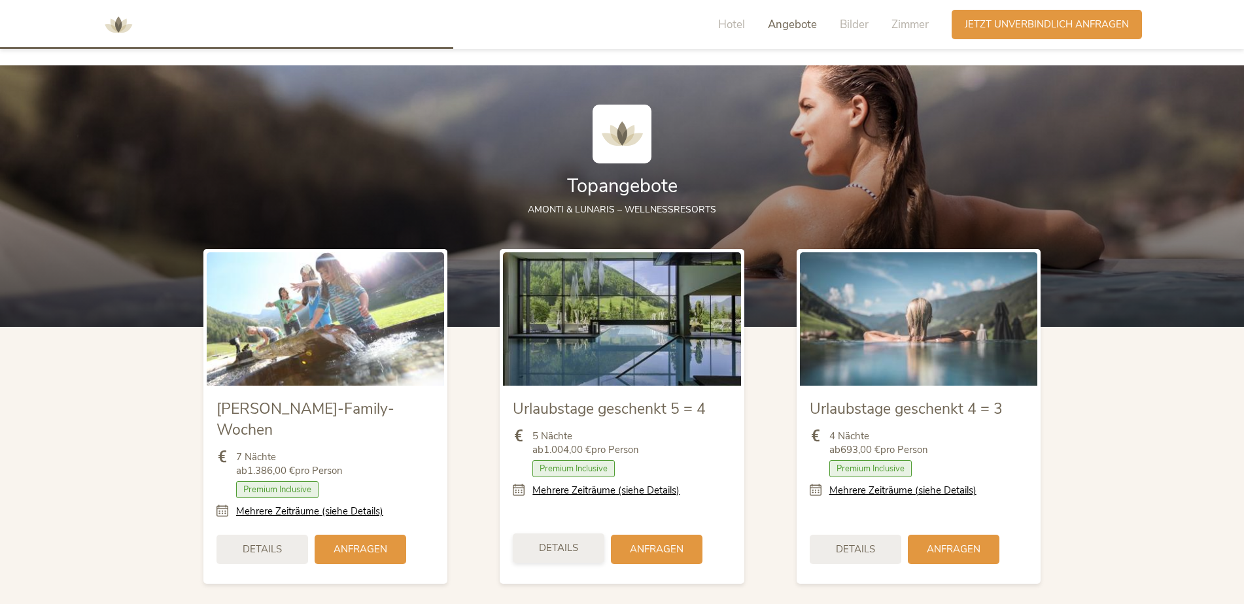
click at [564, 535] on div "Details" at bounding box center [559, 548] width 92 height 29
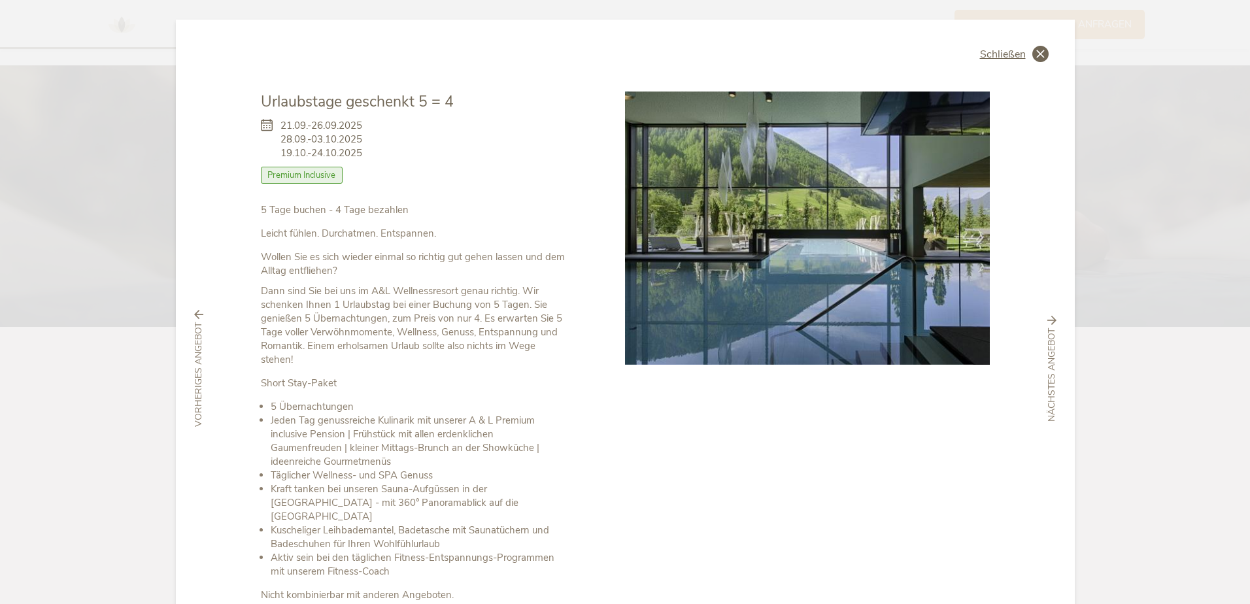
click at [1014, 60] on span "Schließen" at bounding box center [1003, 54] width 46 height 10
